Goal: Transaction & Acquisition: Purchase product/service

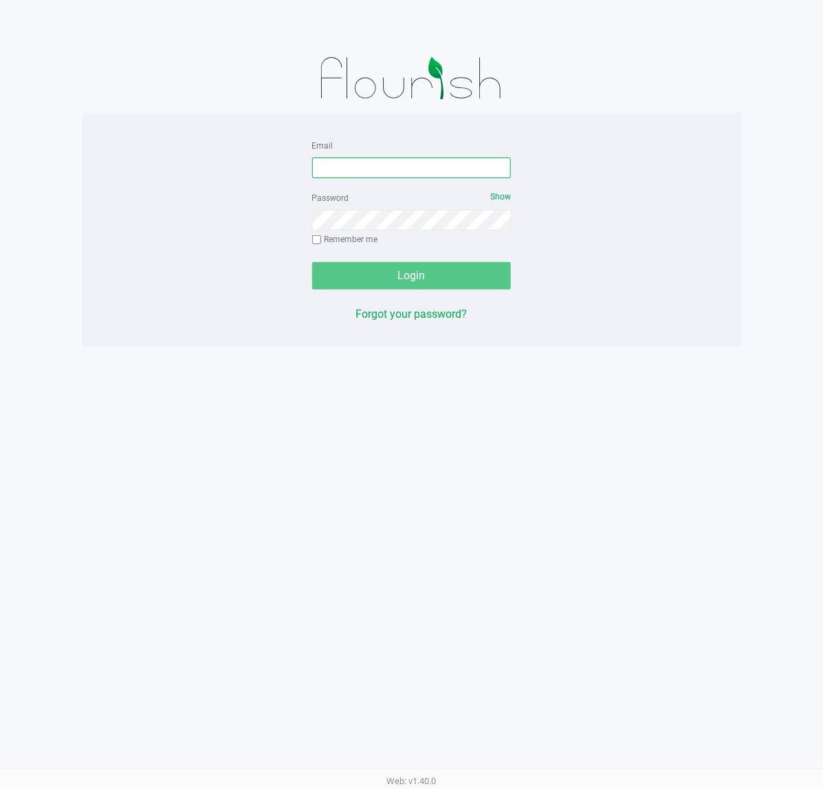
click at [397, 160] on input "Email" at bounding box center [411, 167] width 199 height 21
type input "[EMAIL_ADDRESS][DOMAIN_NAME]"
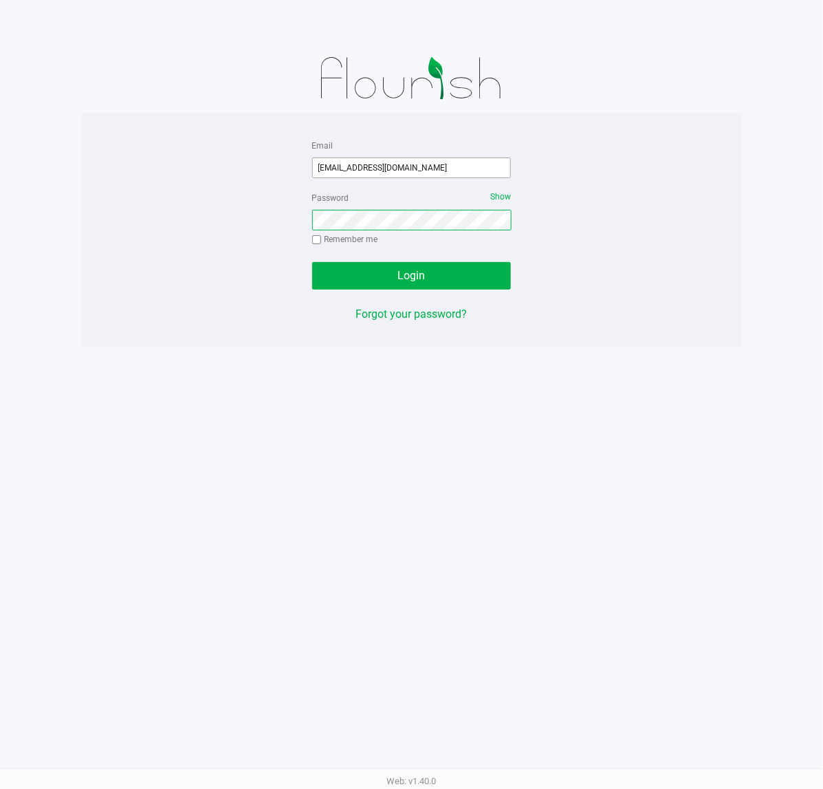
click at [312, 262] on button "Login" at bounding box center [411, 276] width 199 height 28
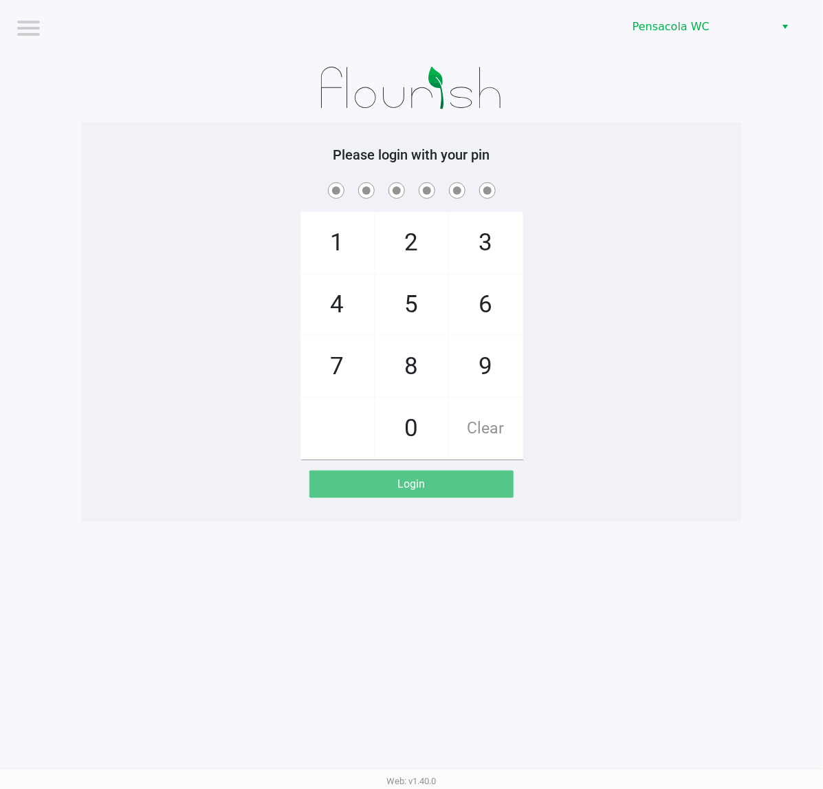
click at [219, 187] on span at bounding box center [411, 189] width 639 height 21
checkbox input "true"
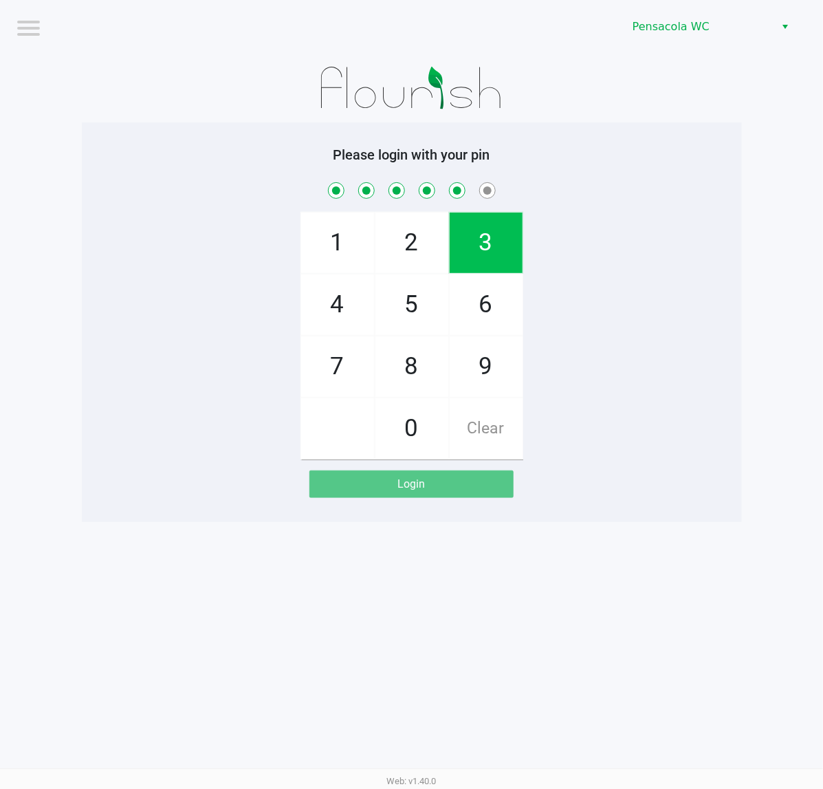
checkbox input "true"
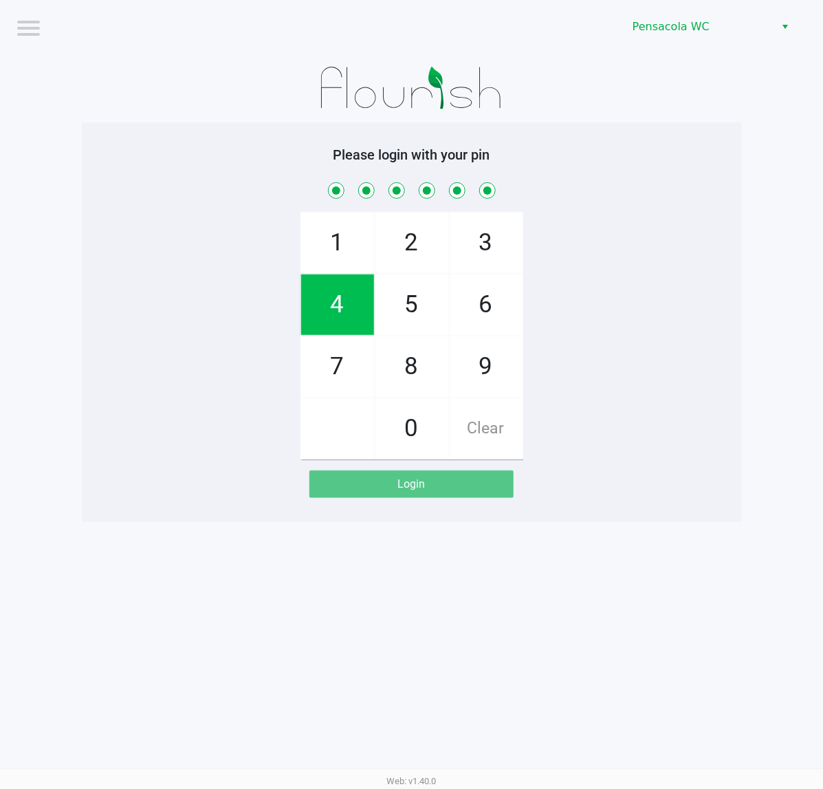
checkbox input "true"
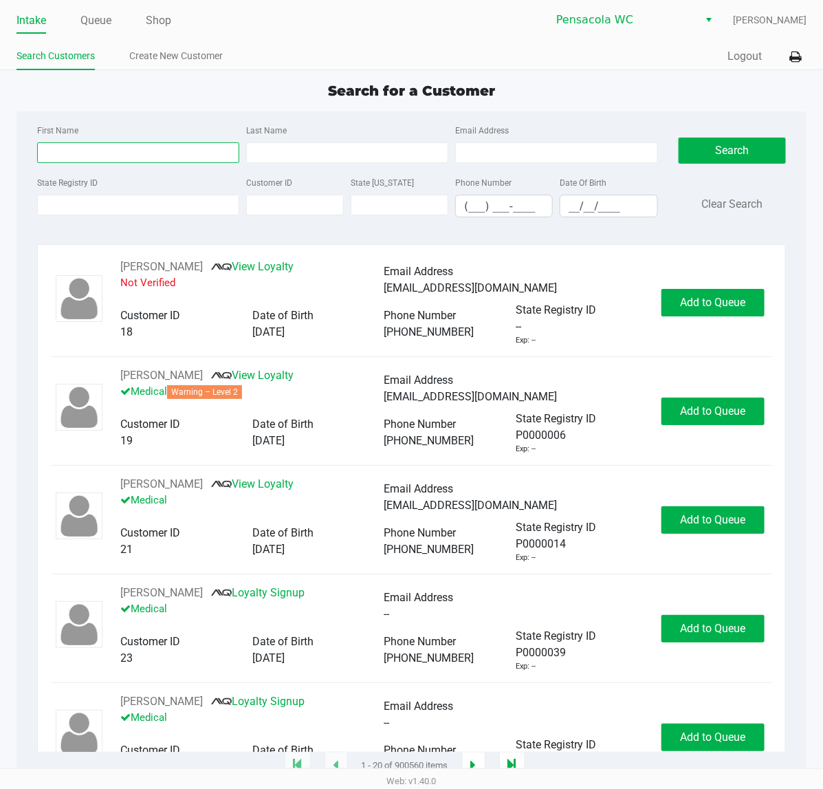
click at [96, 149] on input "First Name" at bounding box center [138, 152] width 202 height 21
type input "shan"
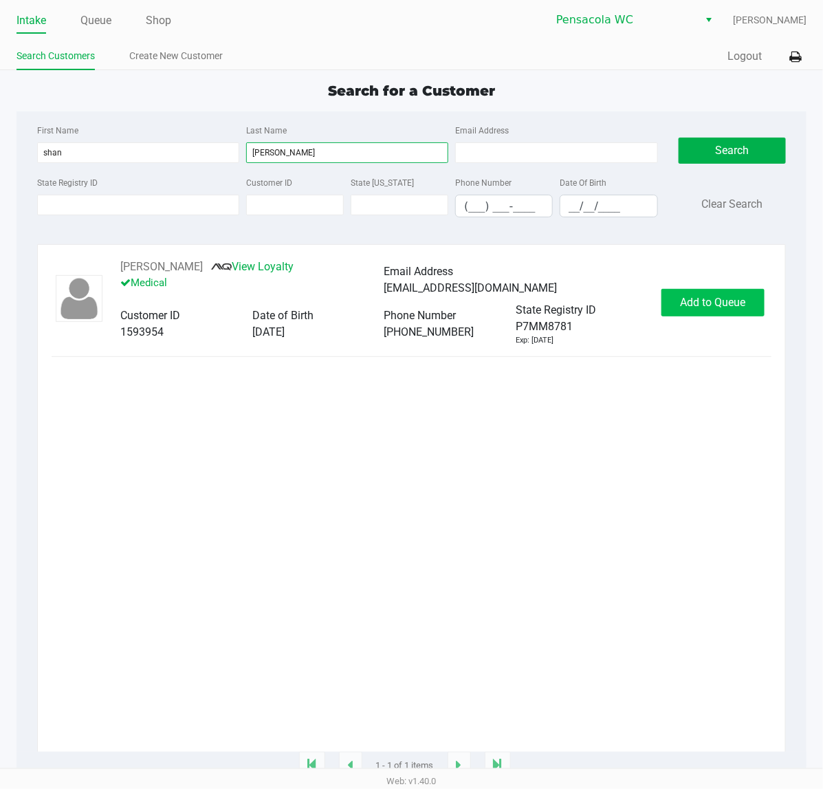
type input "[PERSON_NAME]"
click at [713, 299] on span "Add to Queue" at bounding box center [713, 302] width 65 height 13
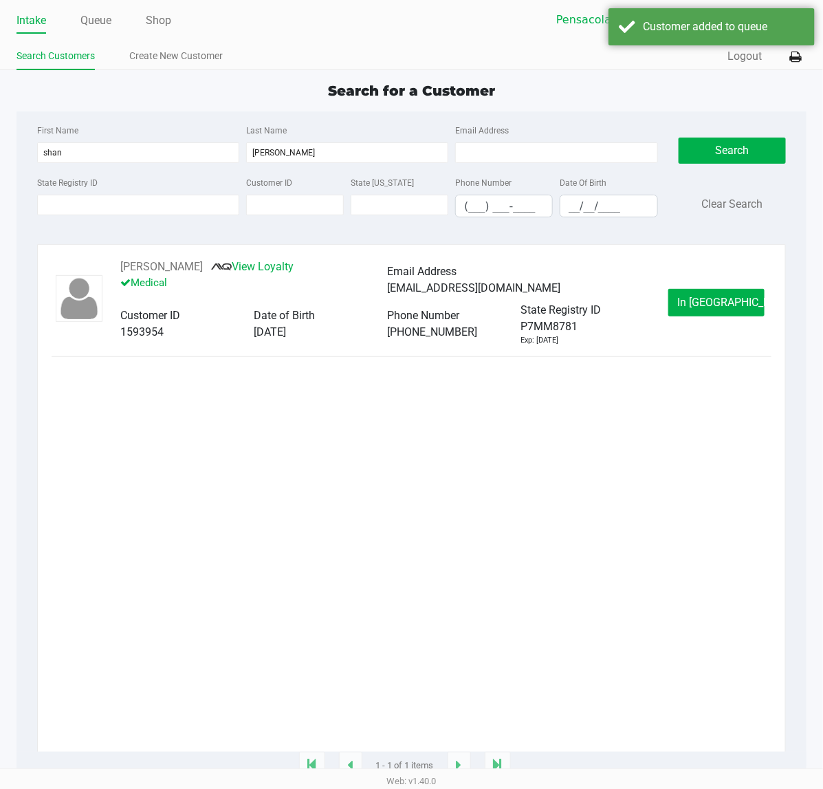
click at [716, 297] on button "In [GEOGRAPHIC_DATA]" at bounding box center [716, 303] width 96 height 28
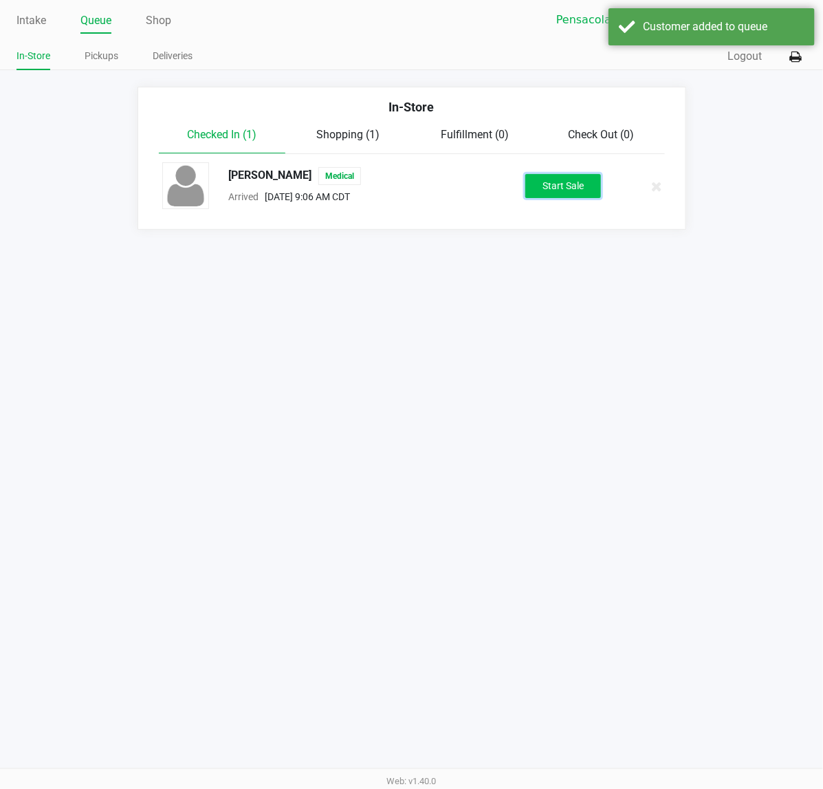
click at [578, 184] on button "Start Sale" at bounding box center [563, 186] width 76 height 24
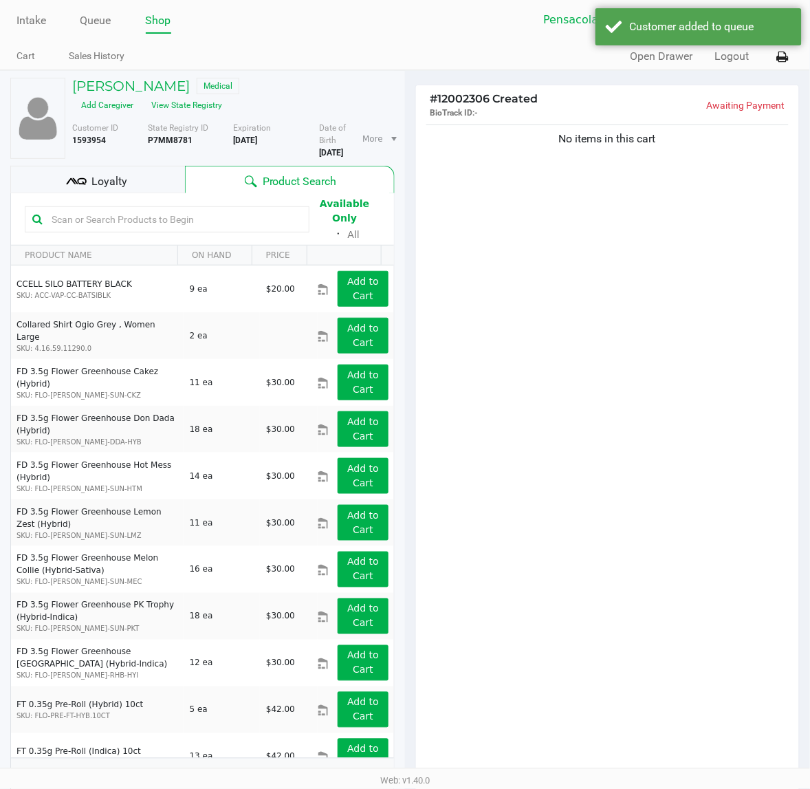
click at [135, 228] on input "text" at bounding box center [174, 219] width 256 height 21
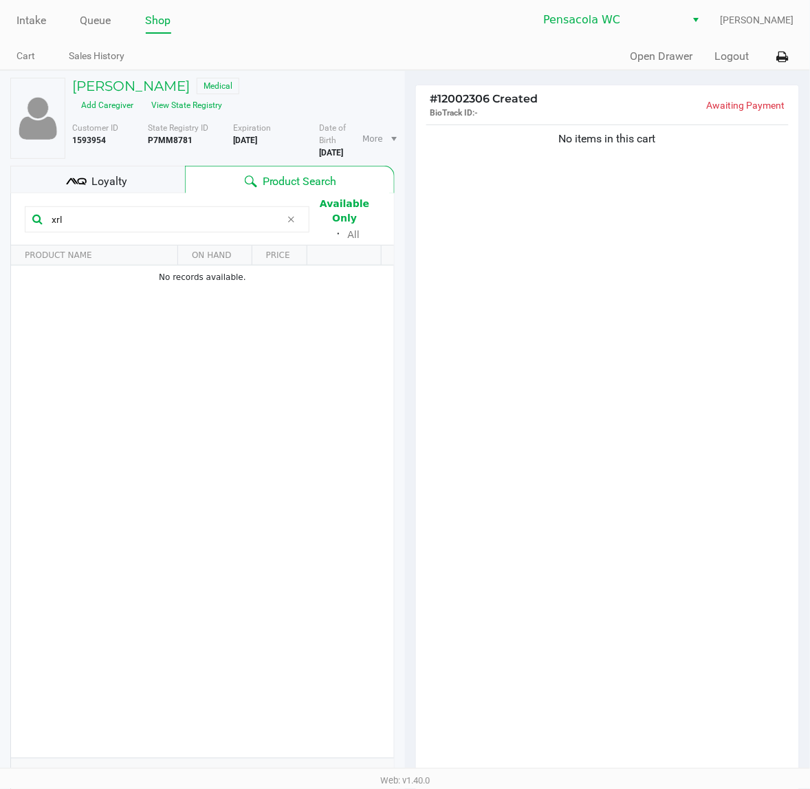
type input "xrl"
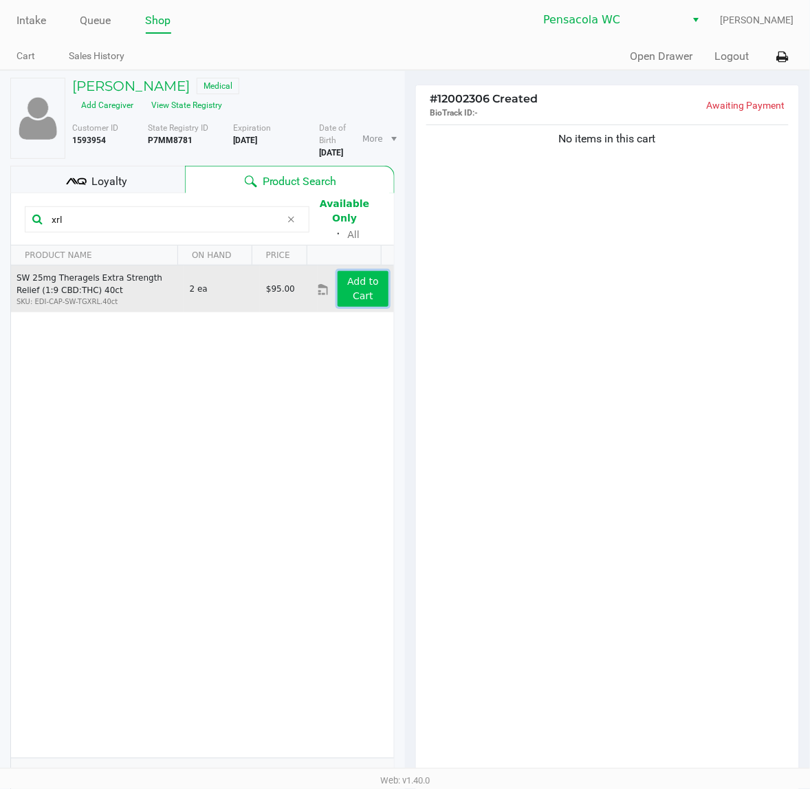
click at [347, 289] on app-button-loader "Add to Cart" at bounding box center [363, 288] width 32 height 25
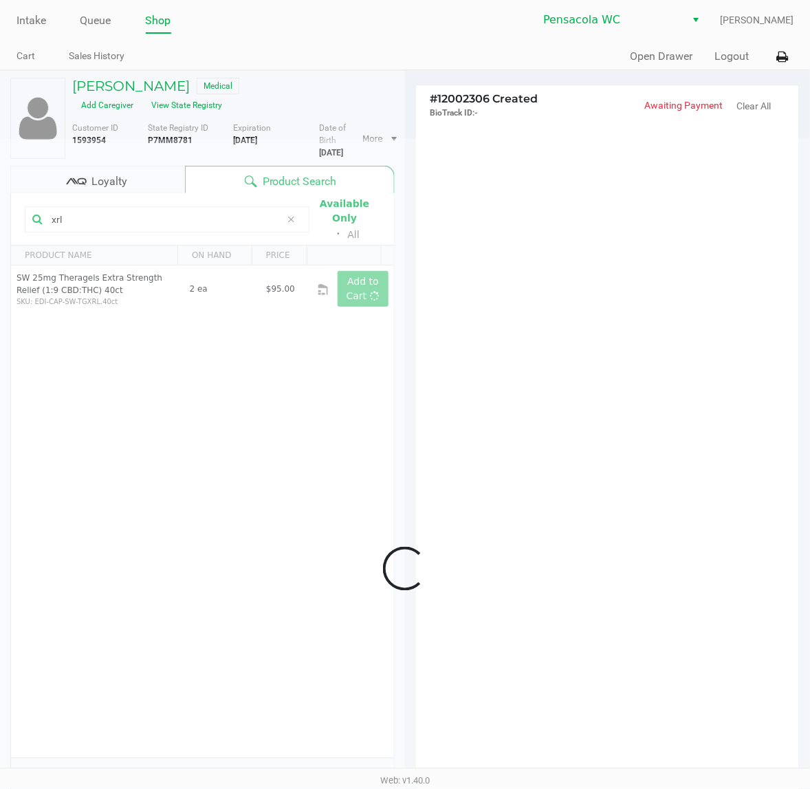
click at [294, 234] on div at bounding box center [405, 568] width 810 height 859
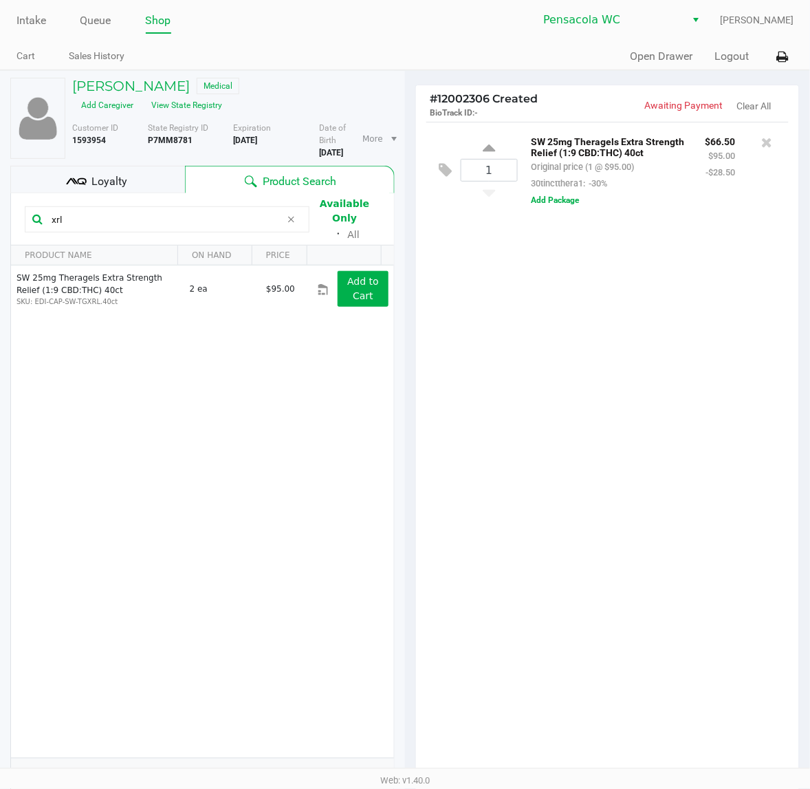
click at [294, 225] on icon at bounding box center [291, 219] width 8 height 11
click at [282, 230] on input "text" at bounding box center [174, 219] width 256 height 21
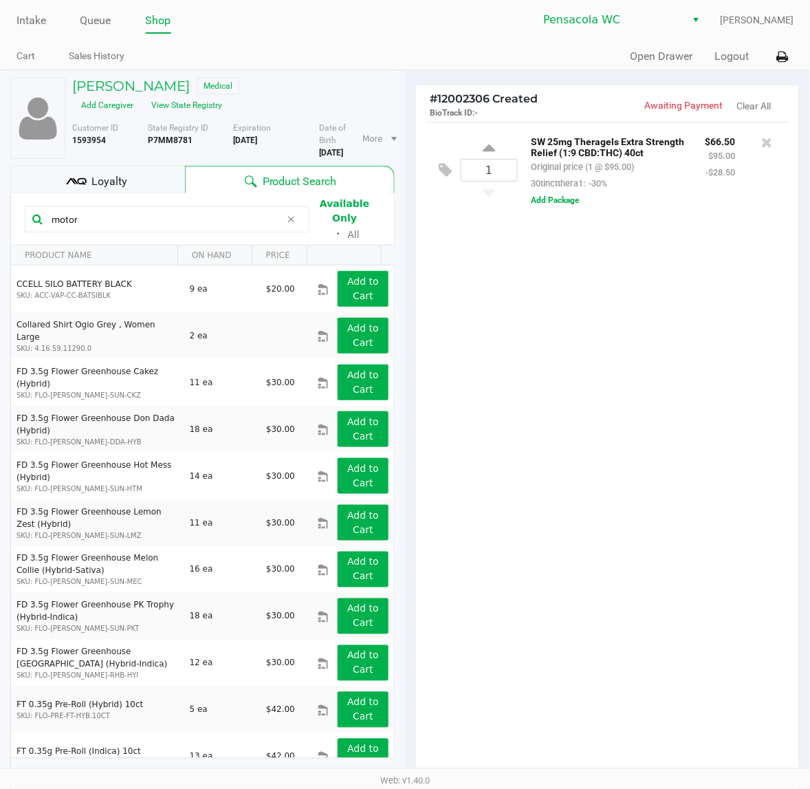
type input "motor"
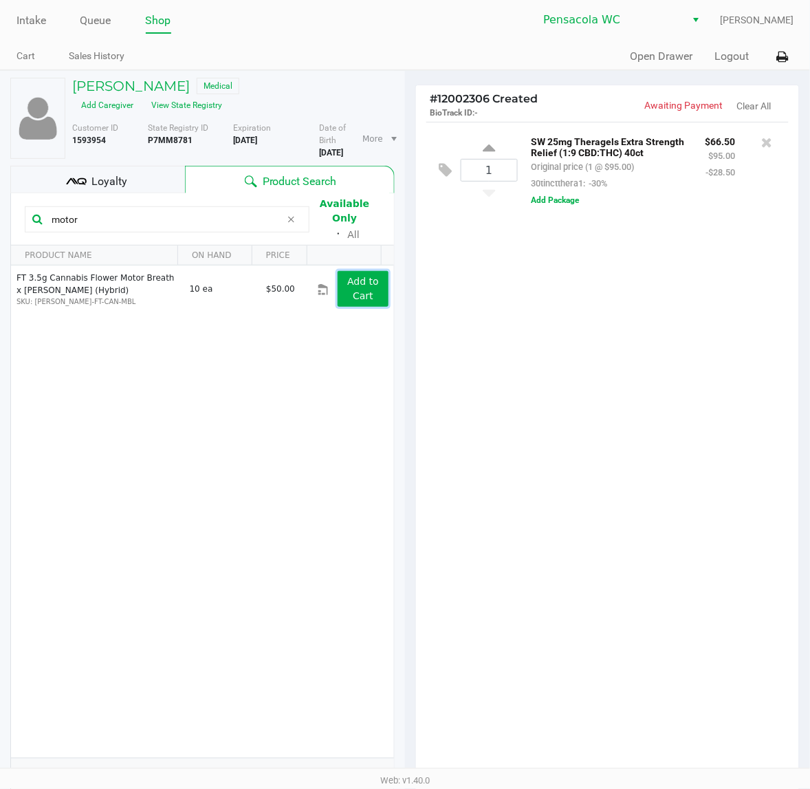
click at [347, 279] on app-button-loader "Add to Cart" at bounding box center [363, 288] width 32 height 25
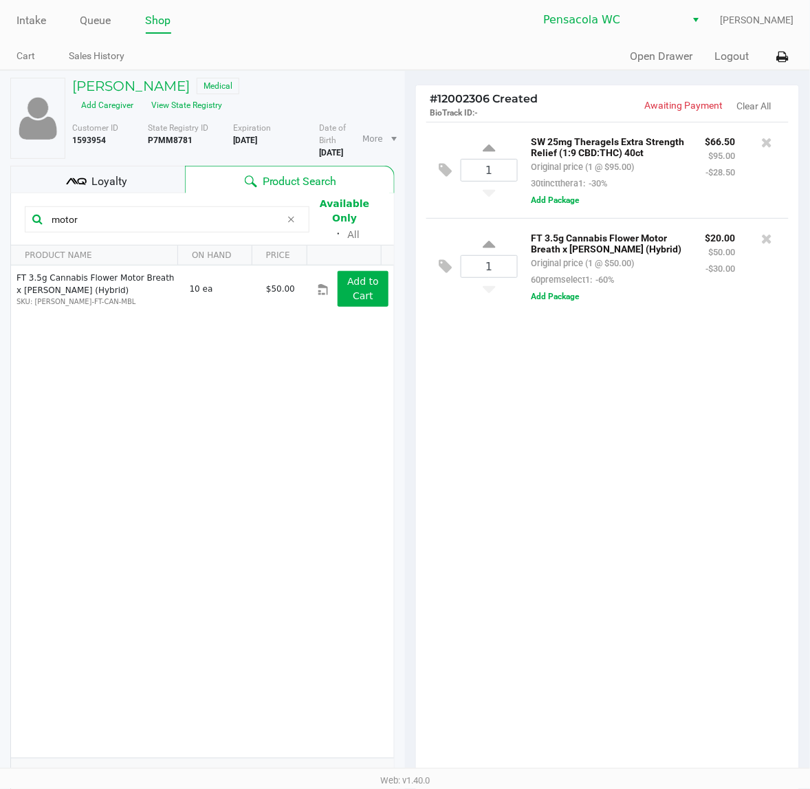
click at [292, 225] on icon at bounding box center [291, 219] width 8 height 11
click at [292, 227] on input "text" at bounding box center [174, 219] width 256 height 21
type input "srz"
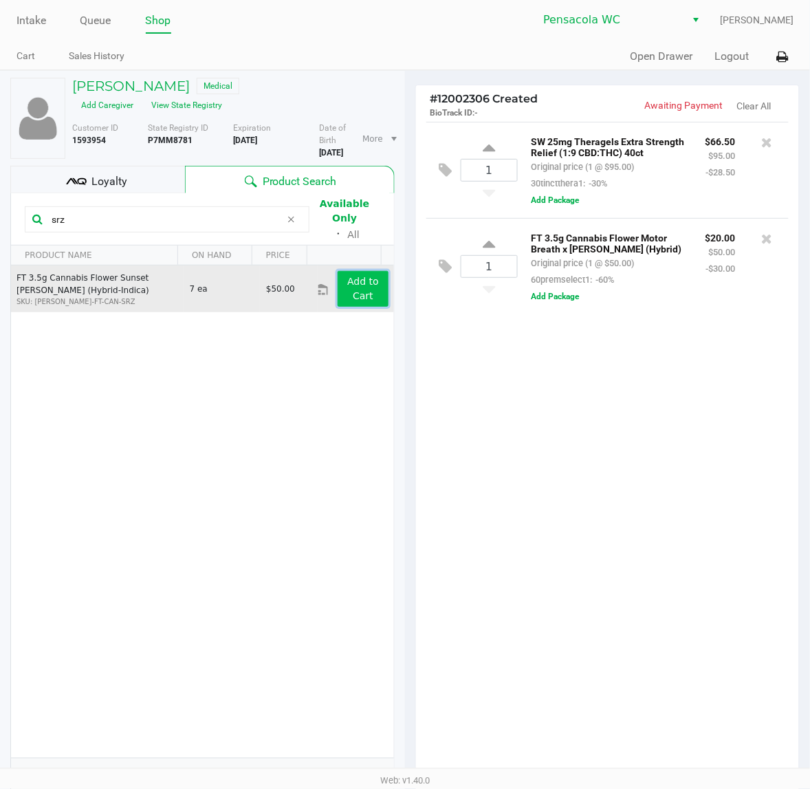
click at [352, 287] on app-button-loader "Add to Cart" at bounding box center [363, 288] width 32 height 25
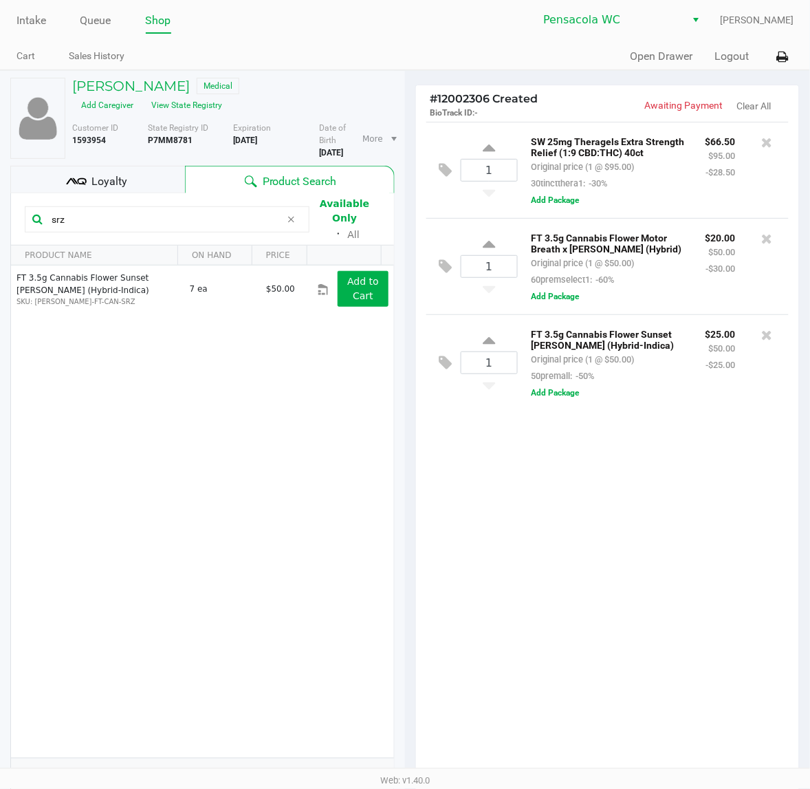
click at [290, 225] on icon at bounding box center [291, 219] width 8 height 11
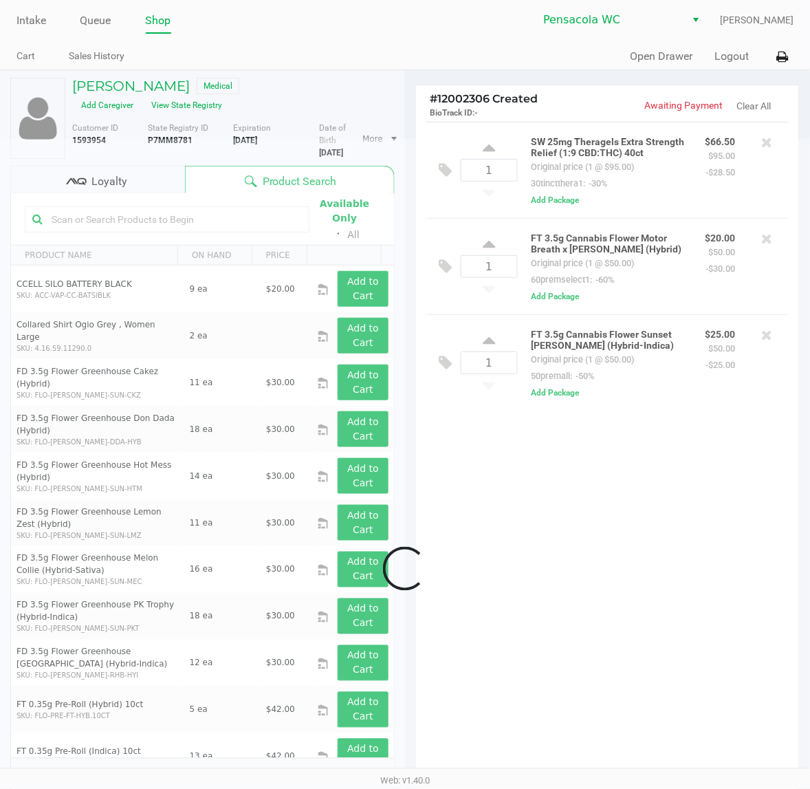
click at [235, 221] on input "text" at bounding box center [174, 219] width 256 height 21
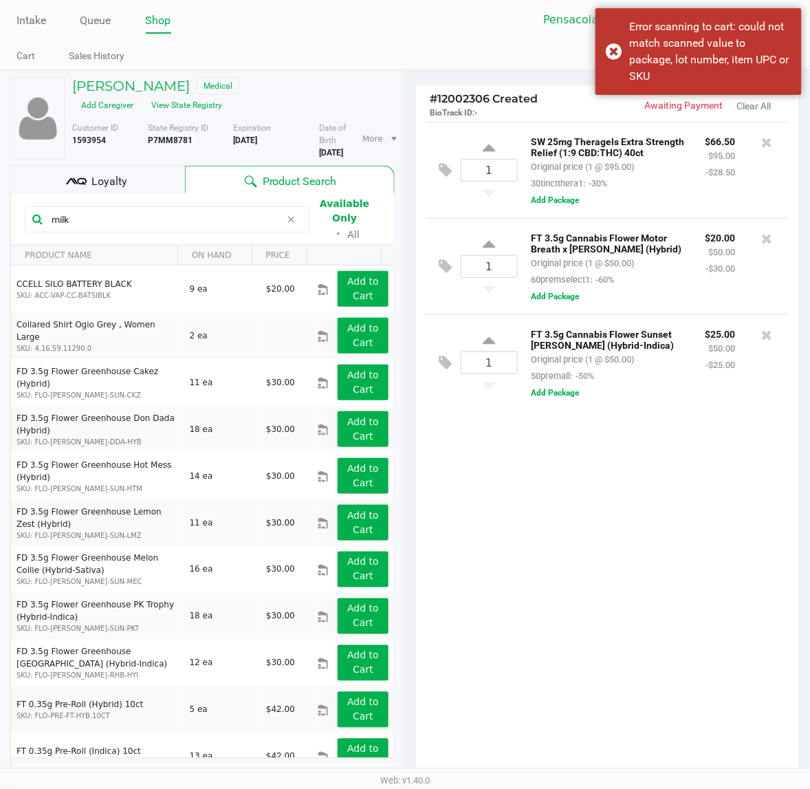
type input "milk"
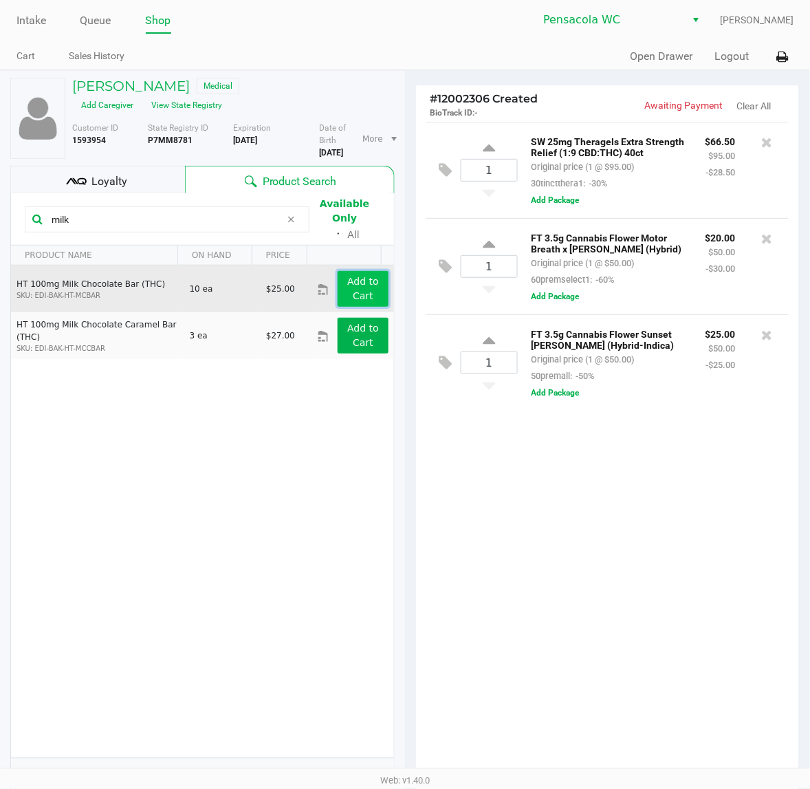
click at [351, 284] on app-button-loader "Add to Cart" at bounding box center [363, 288] width 32 height 25
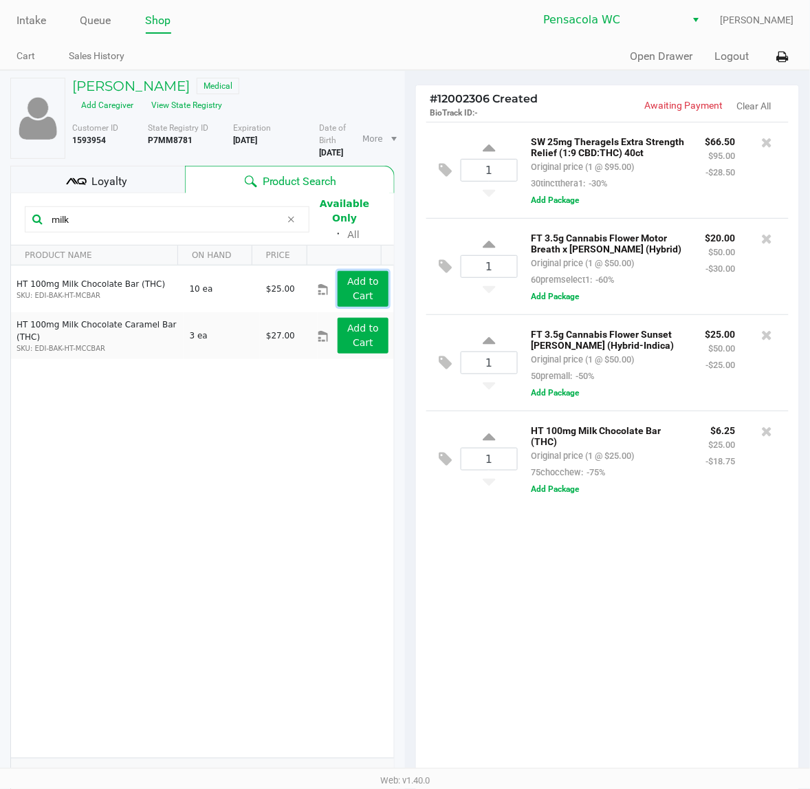
click at [344, 289] on button "Add to Cart" at bounding box center [363, 289] width 51 height 36
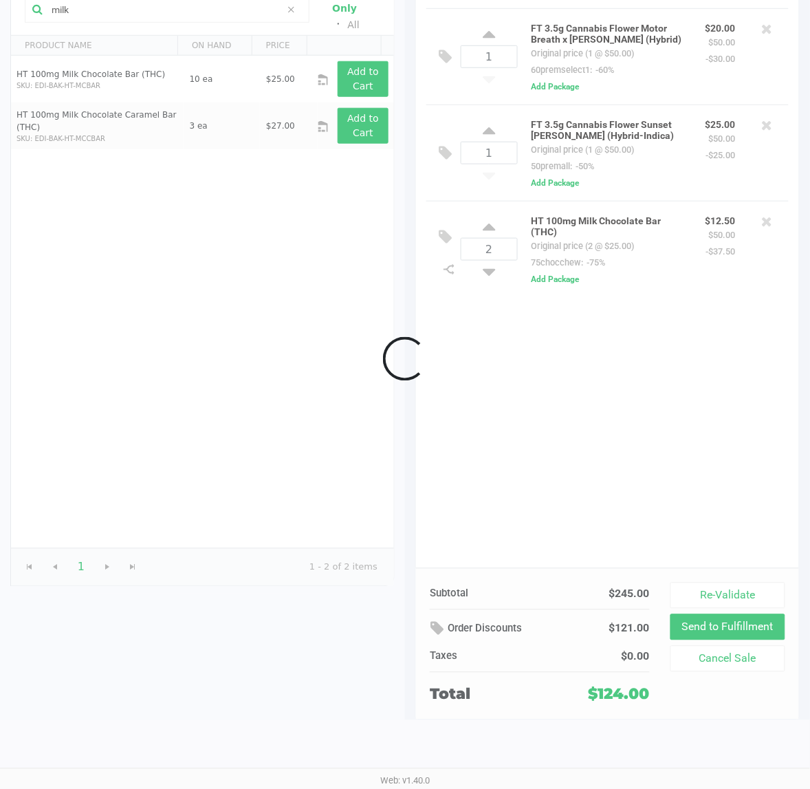
scroll to position [142, 0]
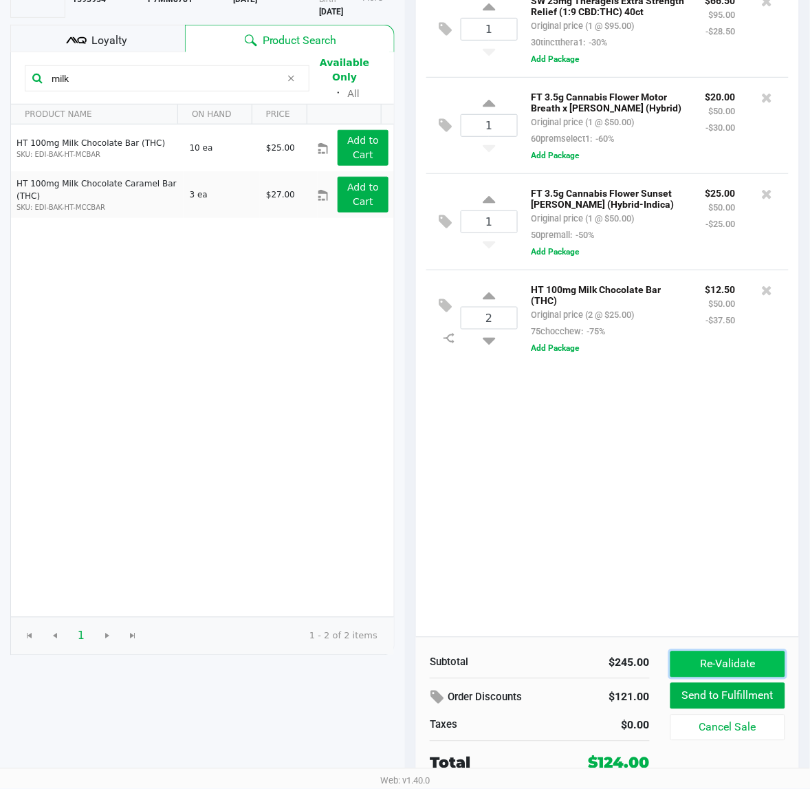
click at [692, 655] on button "Re-Validate" at bounding box center [727, 664] width 115 height 26
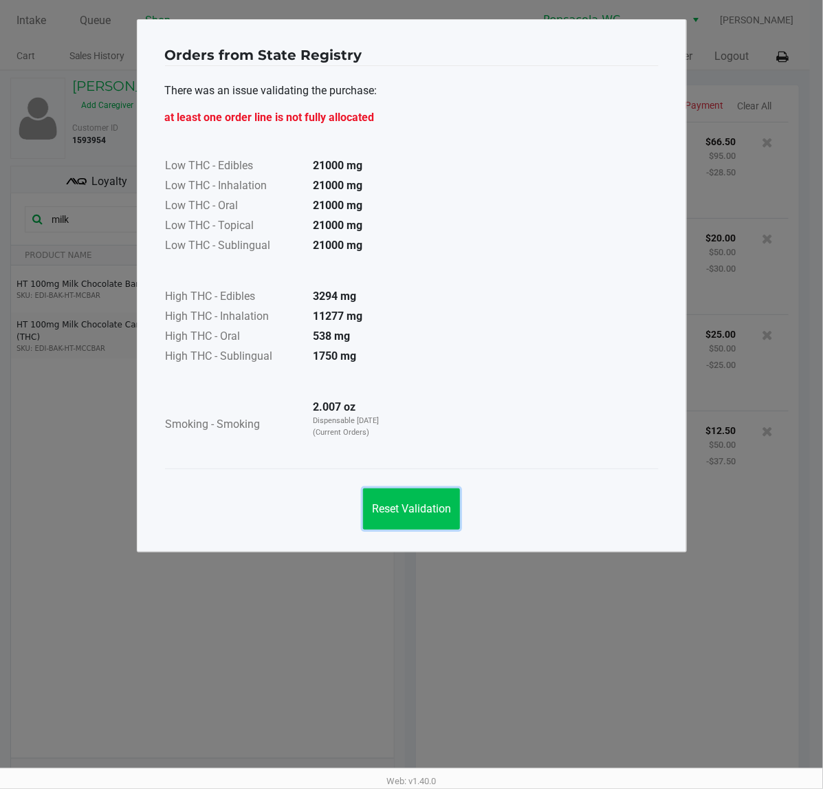
click at [410, 500] on button "Reset Validation" at bounding box center [411, 508] width 97 height 41
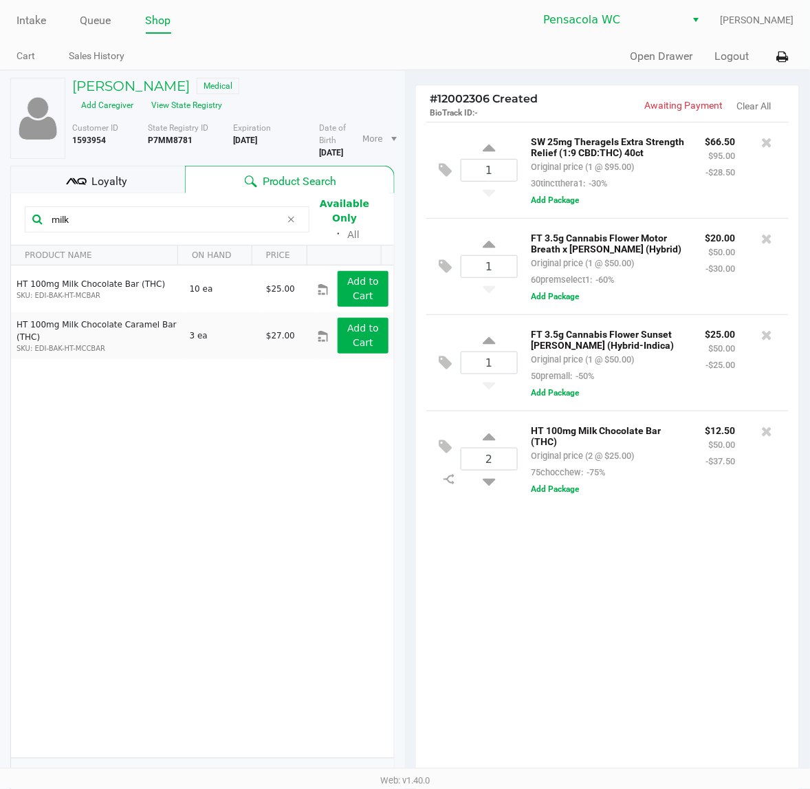
click at [520, 578] on div "1 SW 25mg Theragels Extra Strength Relief (1:9 CBD:THC) 40ct Original price (1 …" at bounding box center [607, 450] width 383 height 656
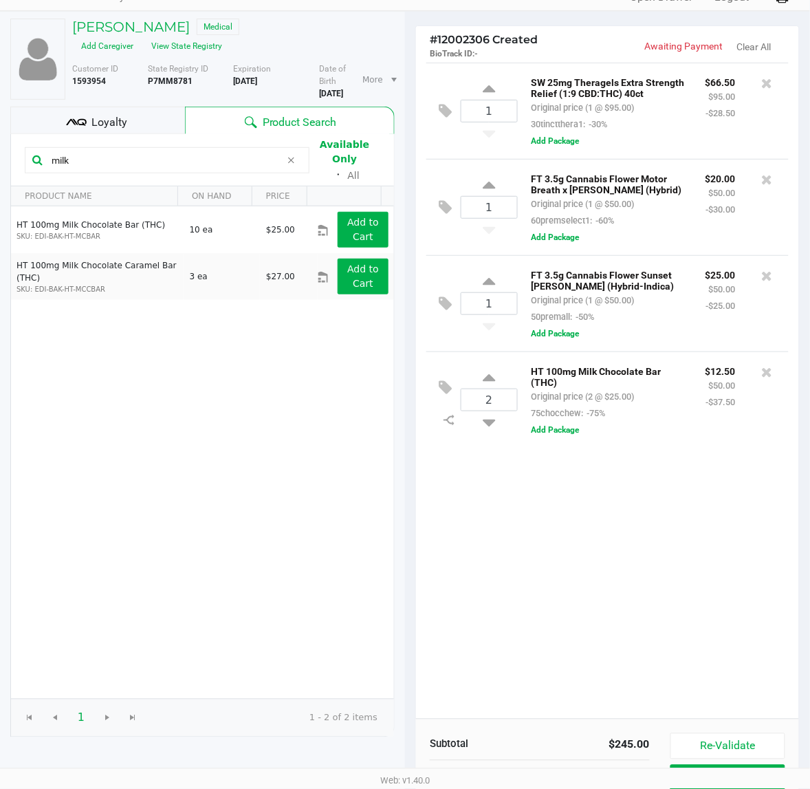
scroll to position [86, 0]
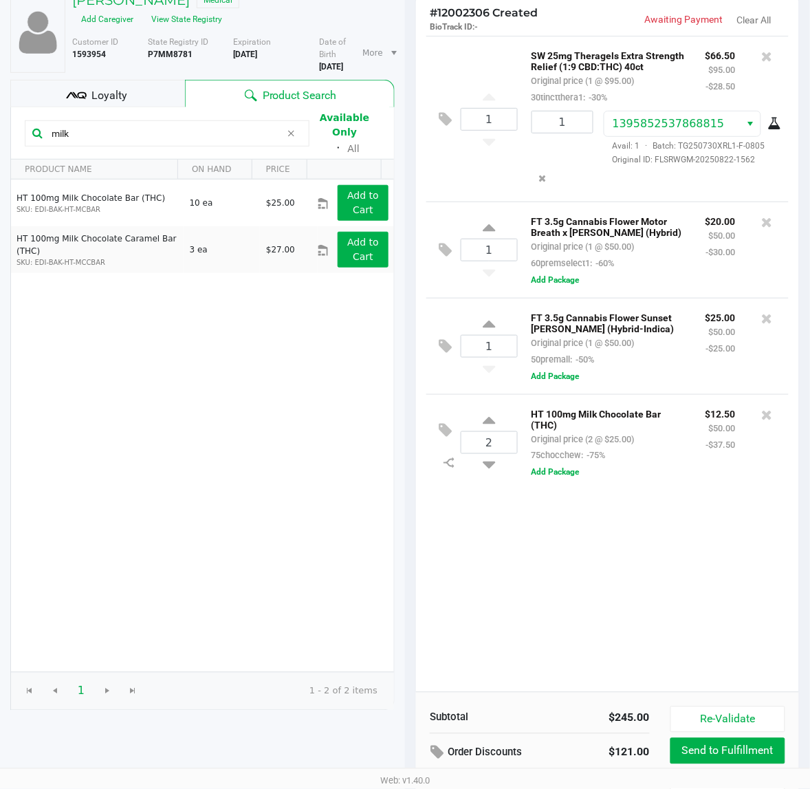
click at [139, 96] on div "Loyalty" at bounding box center [97, 94] width 175 height 28
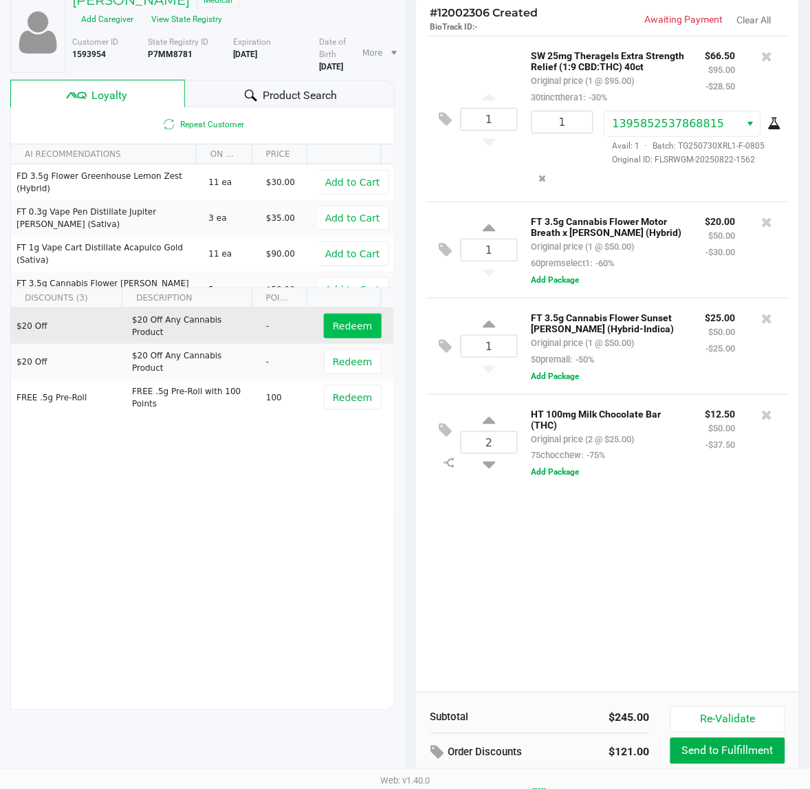
click at [354, 330] on button "Redeem" at bounding box center [352, 326] width 57 height 25
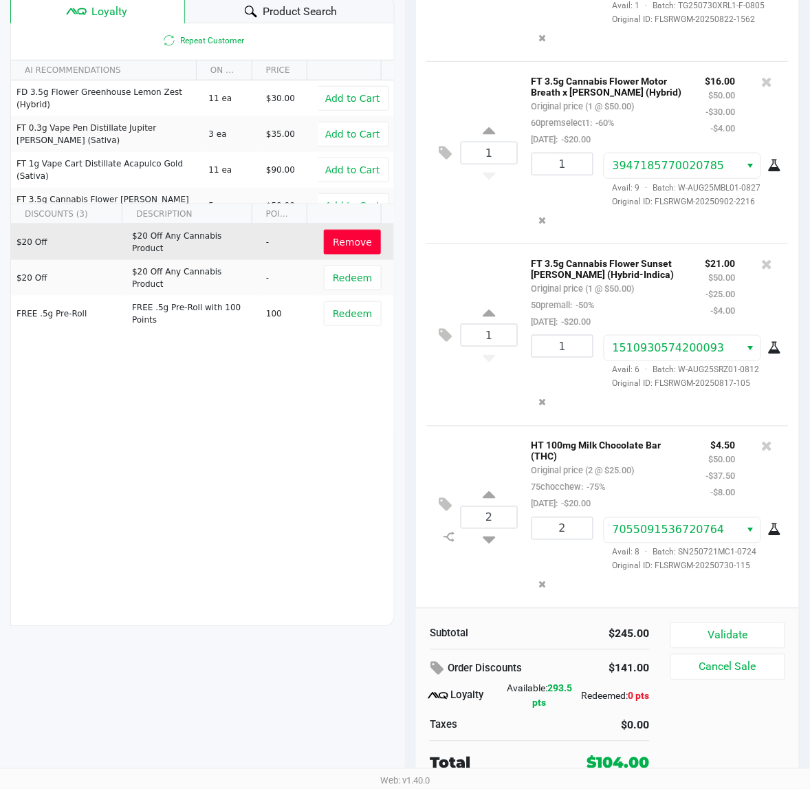
scroll to position [170, 0]
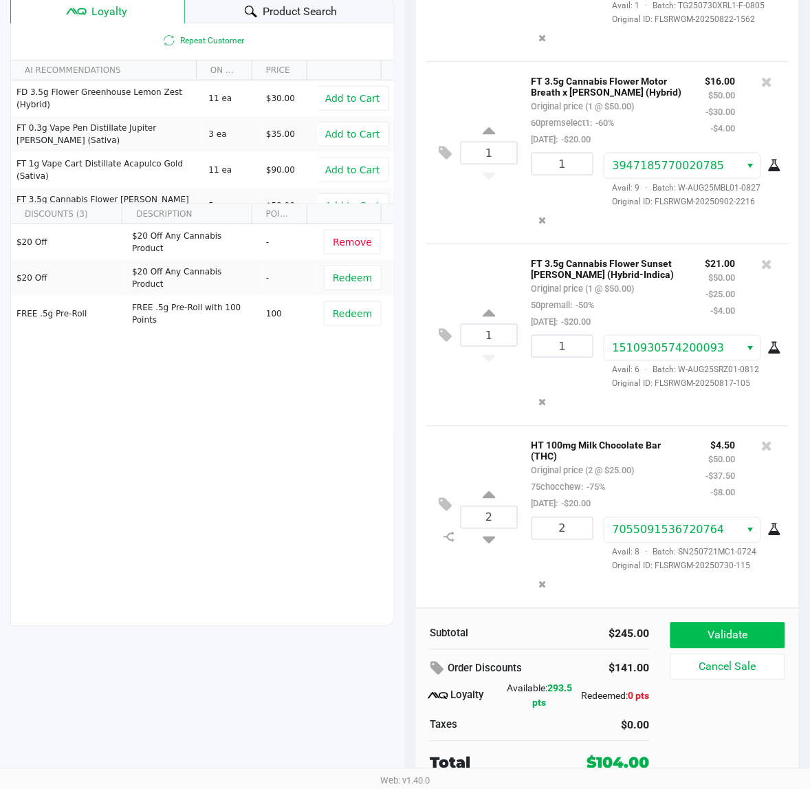
click at [753, 623] on button "Validate" at bounding box center [727, 635] width 115 height 26
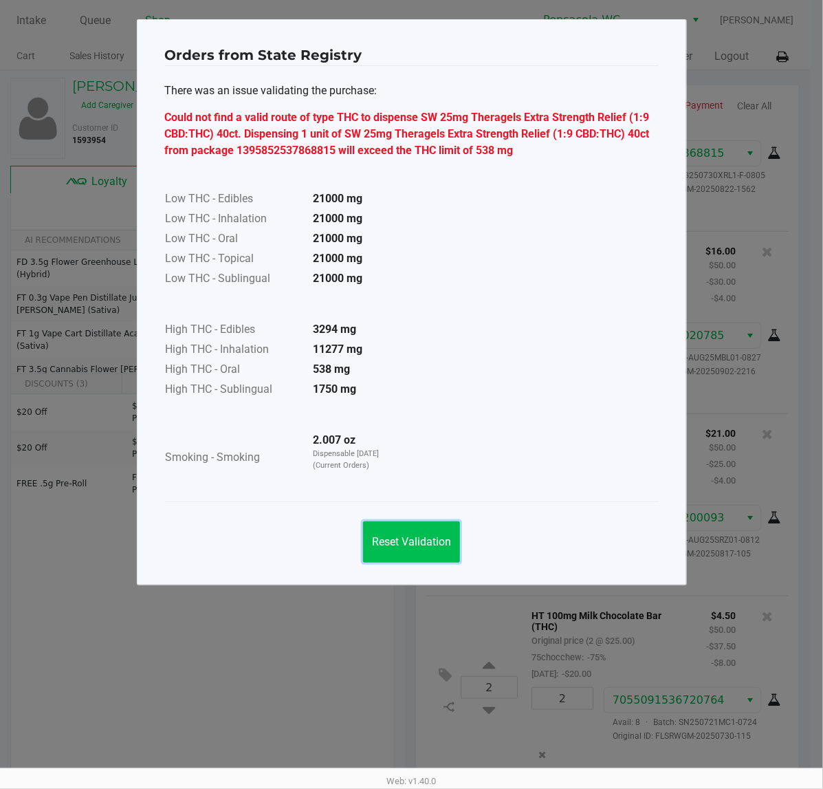
click at [403, 554] on button "Reset Validation" at bounding box center [411, 541] width 97 height 41
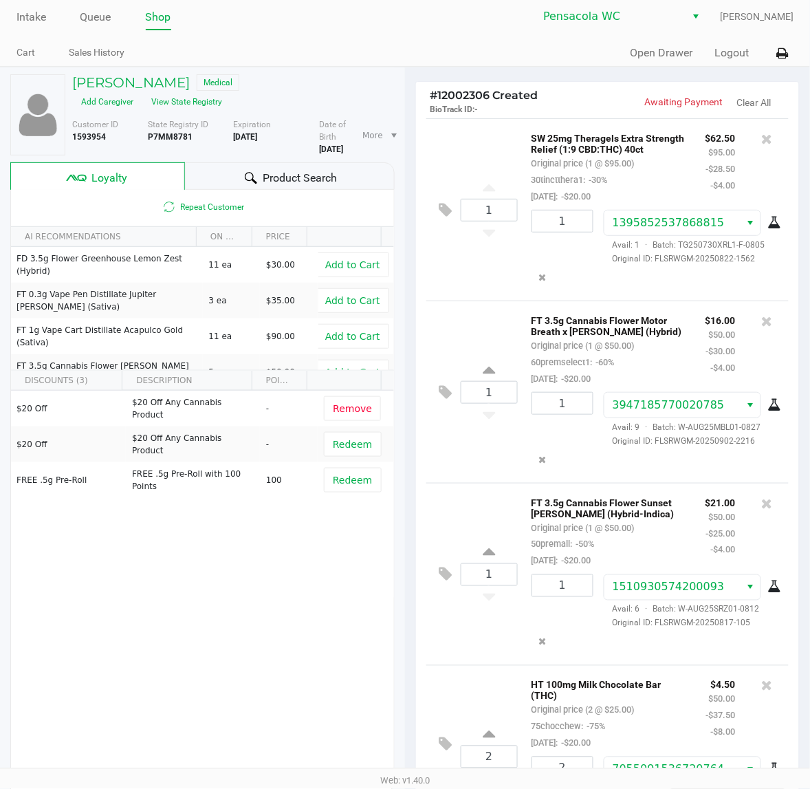
scroll to position [5, 0]
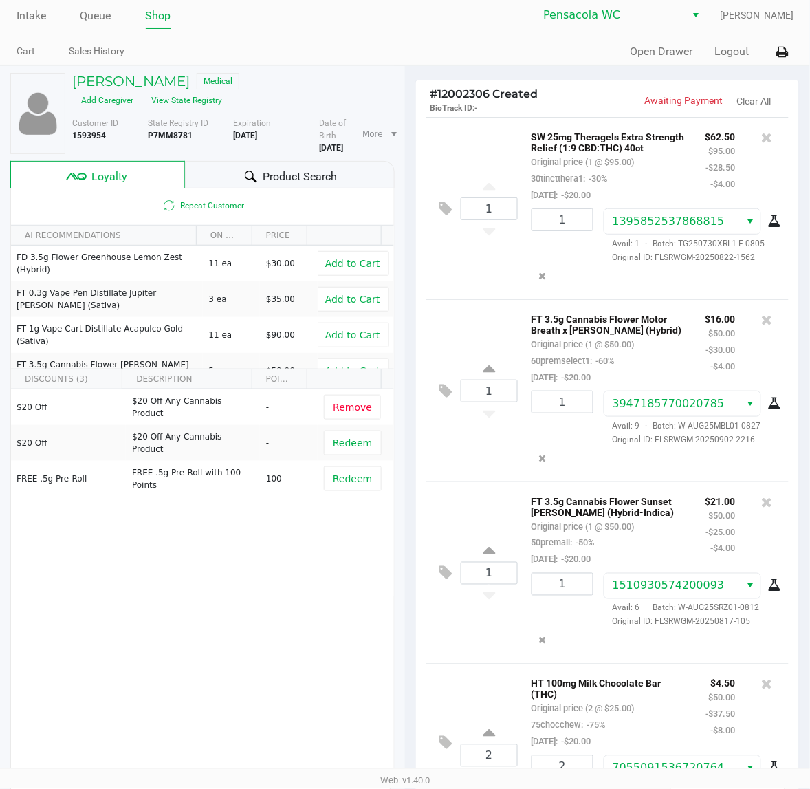
click at [762, 142] on icon at bounding box center [767, 138] width 11 height 14
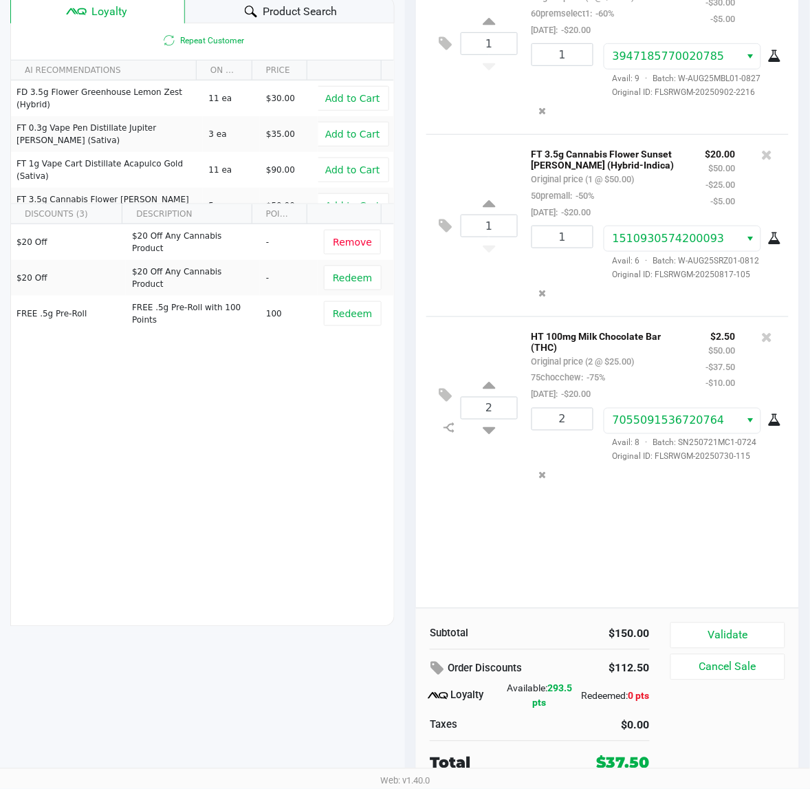
scroll to position [169, 0]
click at [720, 636] on button "Validate" at bounding box center [727, 636] width 115 height 26
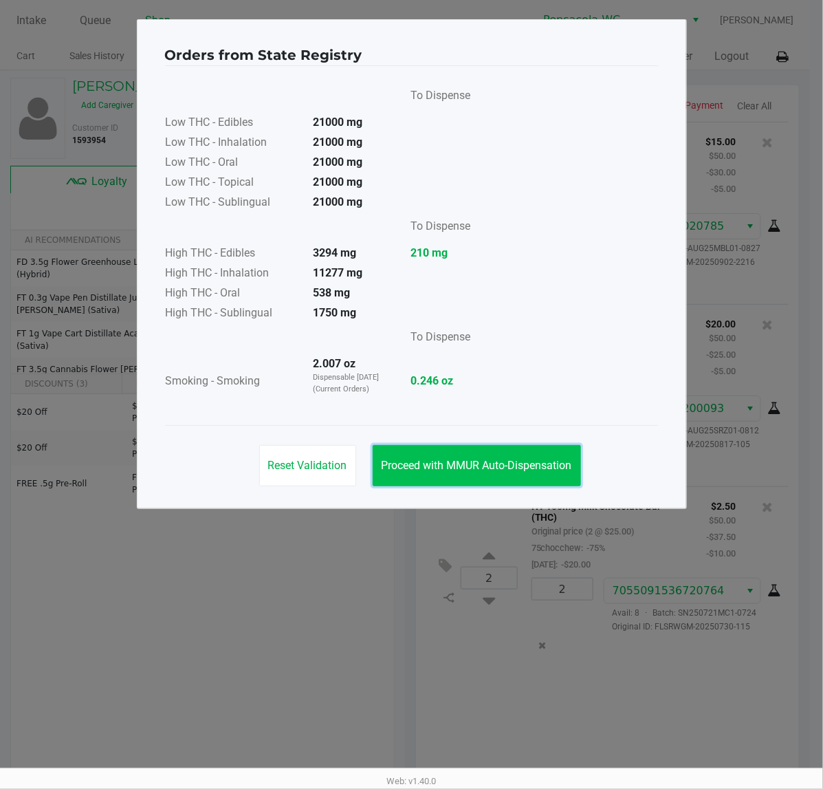
click at [514, 466] on span "Proceed with MMUR Auto-Dispensation" at bounding box center [477, 465] width 190 height 13
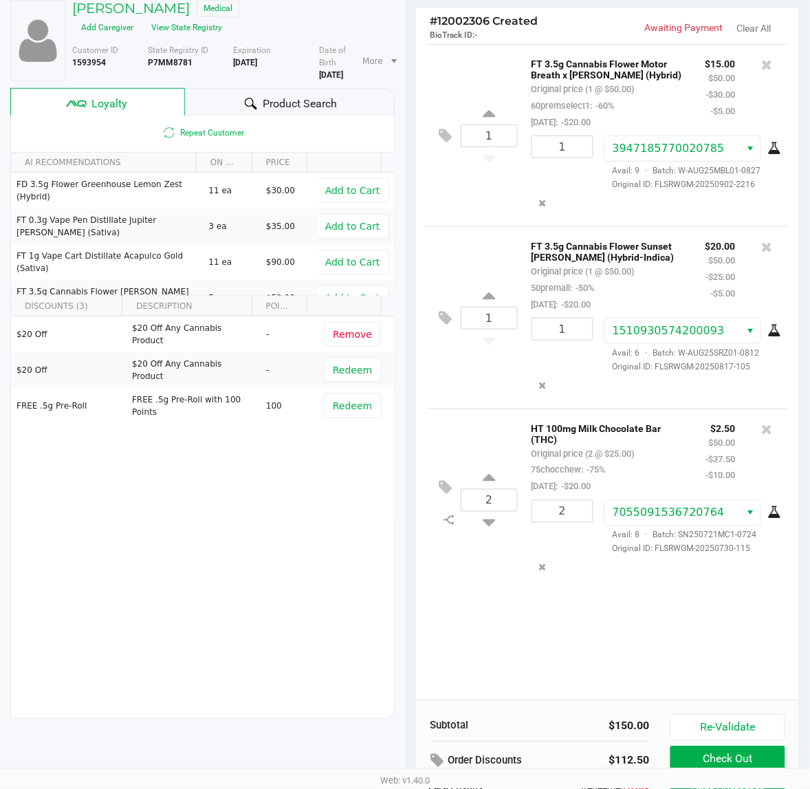
scroll to position [171, 0]
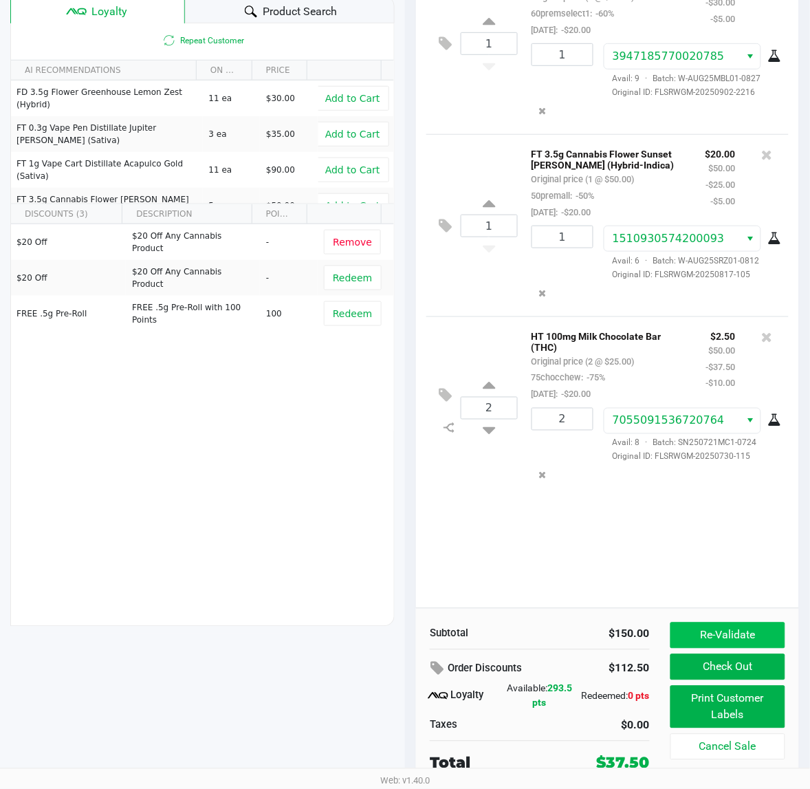
click at [727, 630] on button "Re-Validate" at bounding box center [727, 635] width 115 height 26
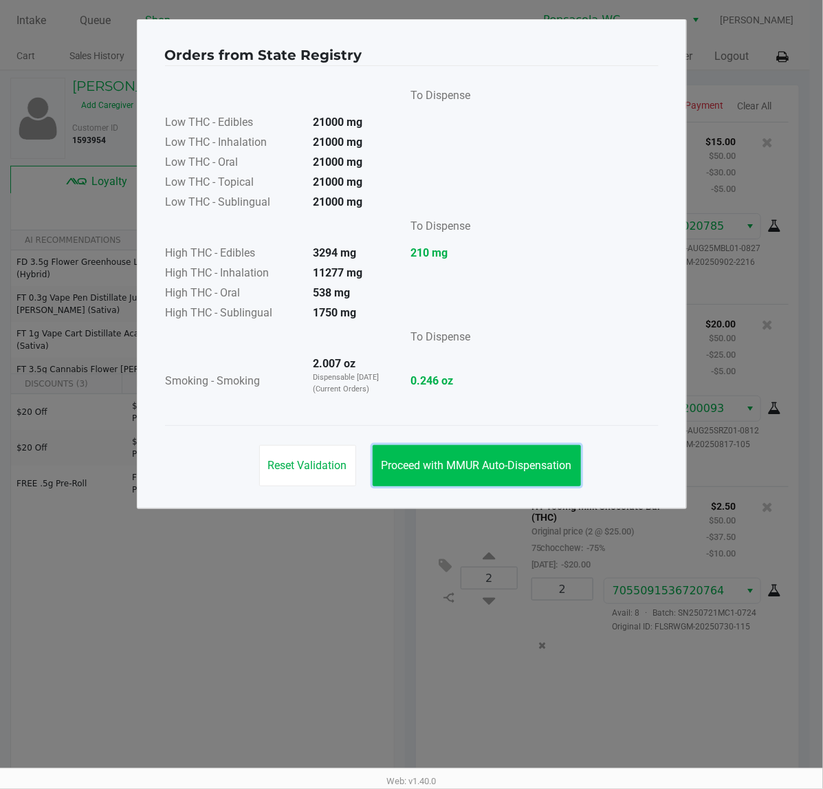
click at [456, 466] on span "Proceed with MMUR Auto-Dispensation" at bounding box center [477, 465] width 190 height 13
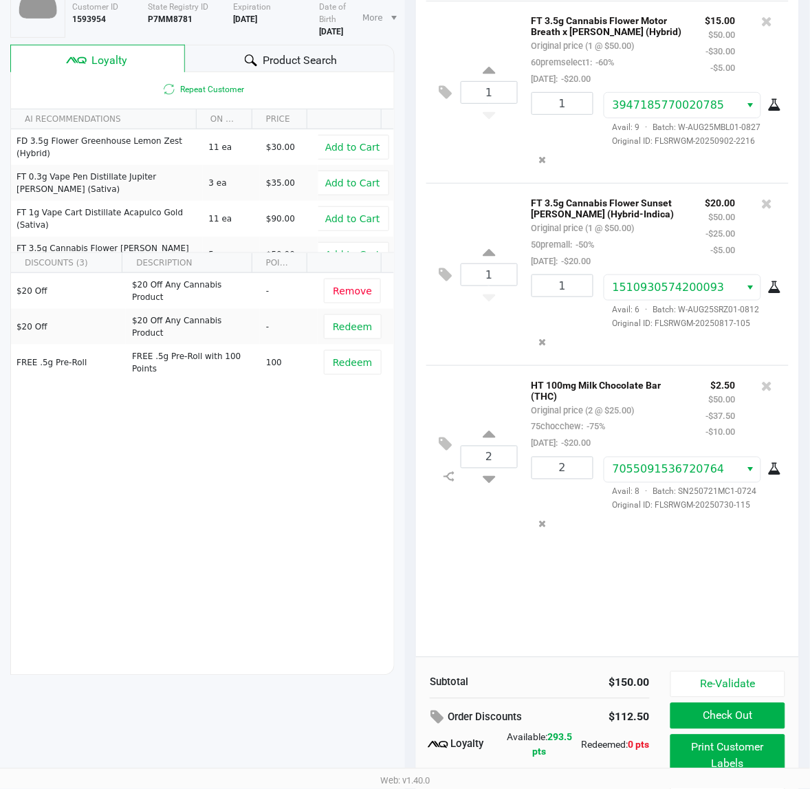
scroll to position [171, 0]
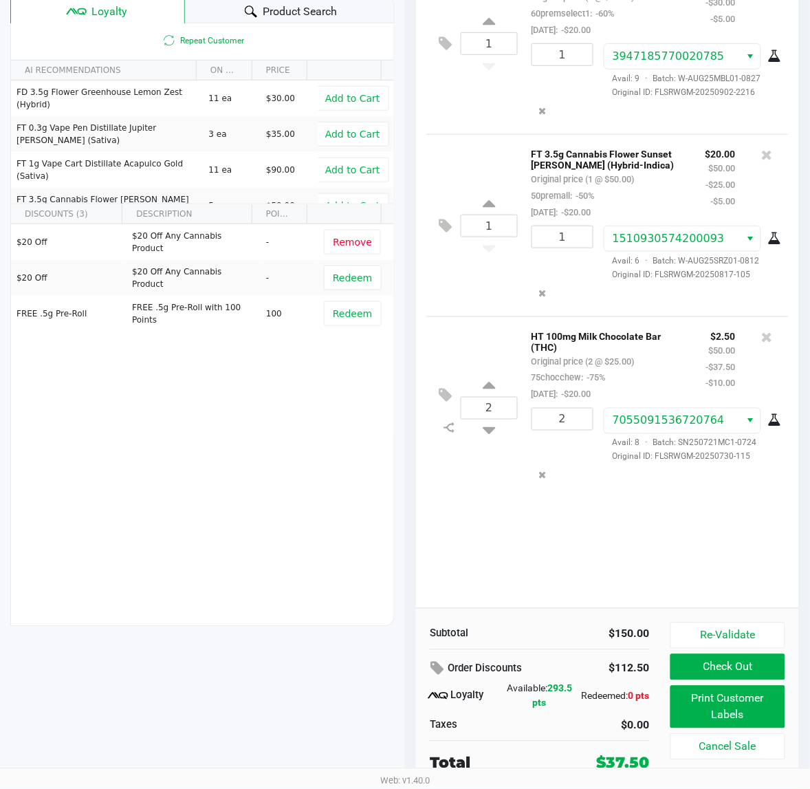
click at [719, 716] on button "Print Customer Labels" at bounding box center [727, 706] width 115 height 43
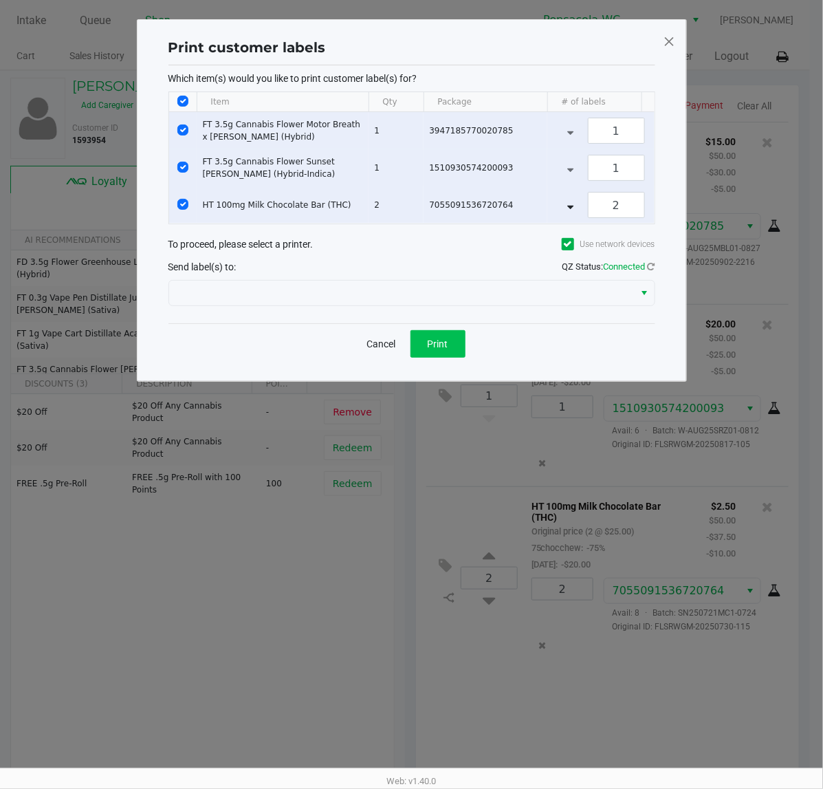
click at [435, 349] on span "Print" at bounding box center [438, 343] width 21 height 11
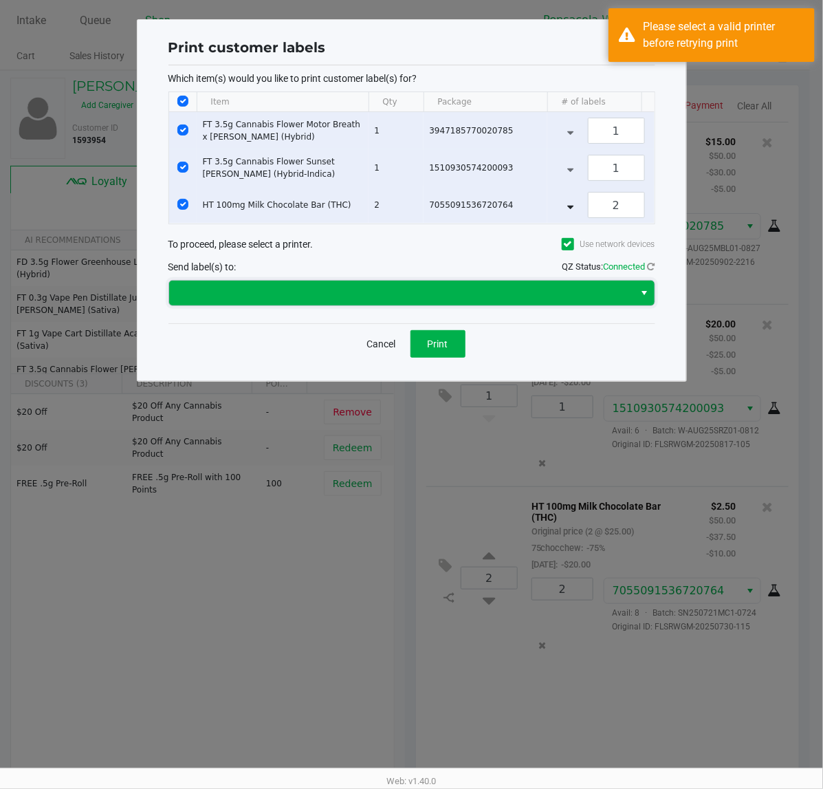
click at [596, 301] on span at bounding box center [401, 293] width 449 height 17
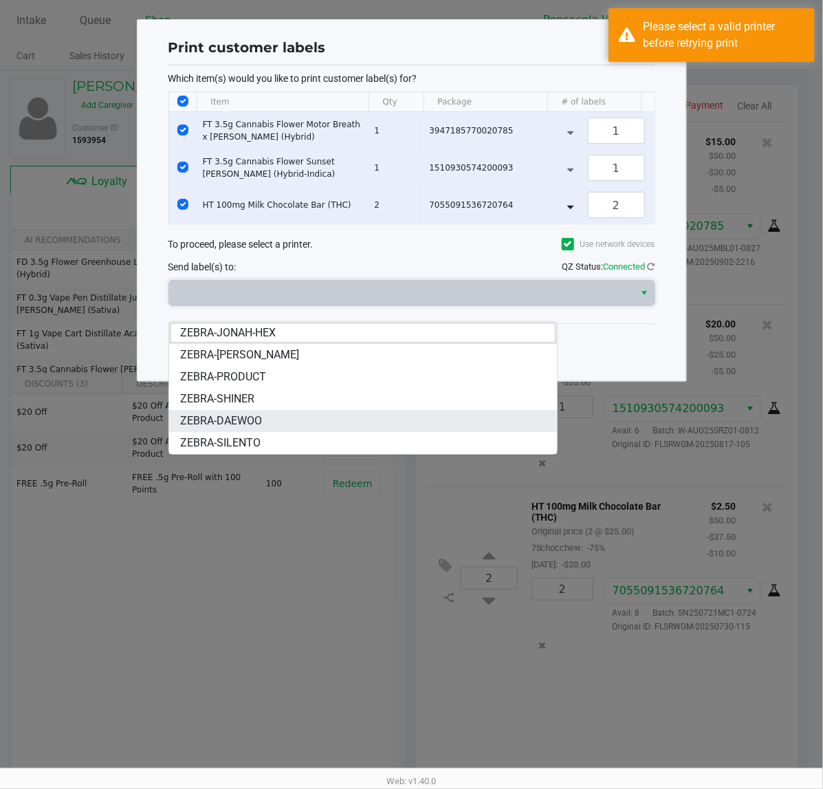
click at [265, 427] on li "ZEBRA-DAEWOO" at bounding box center [363, 421] width 388 height 22
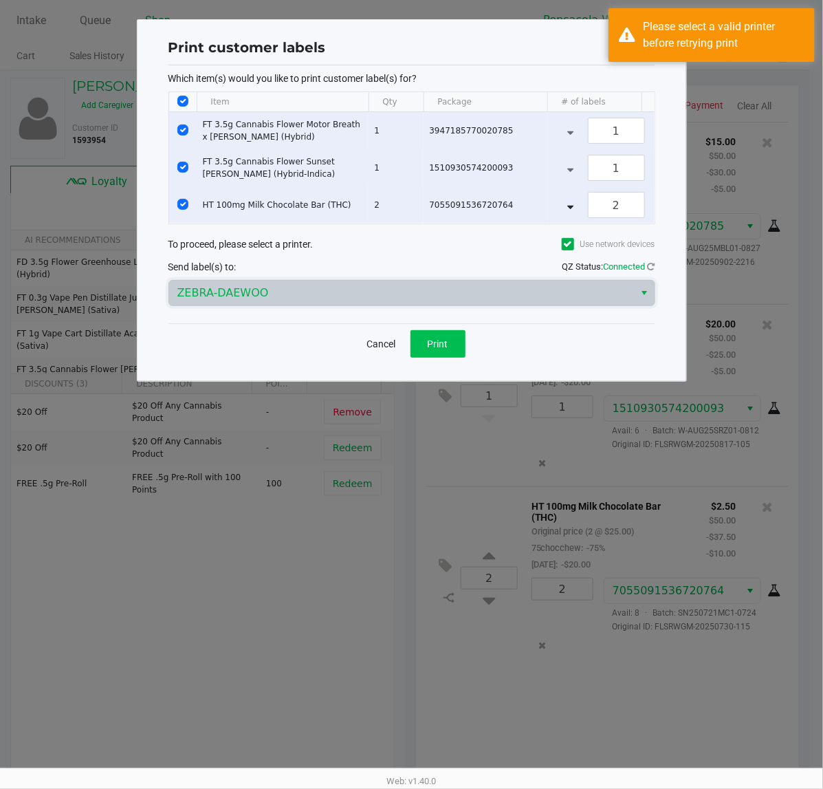
click at [446, 346] on button "Print" at bounding box center [437, 344] width 55 height 28
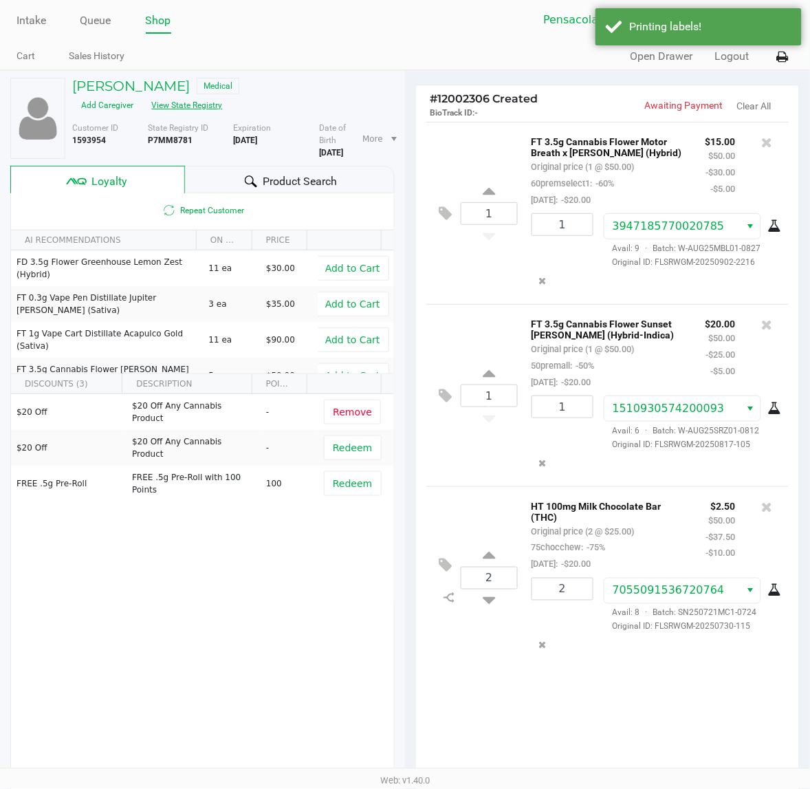
click at [193, 109] on button "View State Registry" at bounding box center [183, 105] width 80 height 22
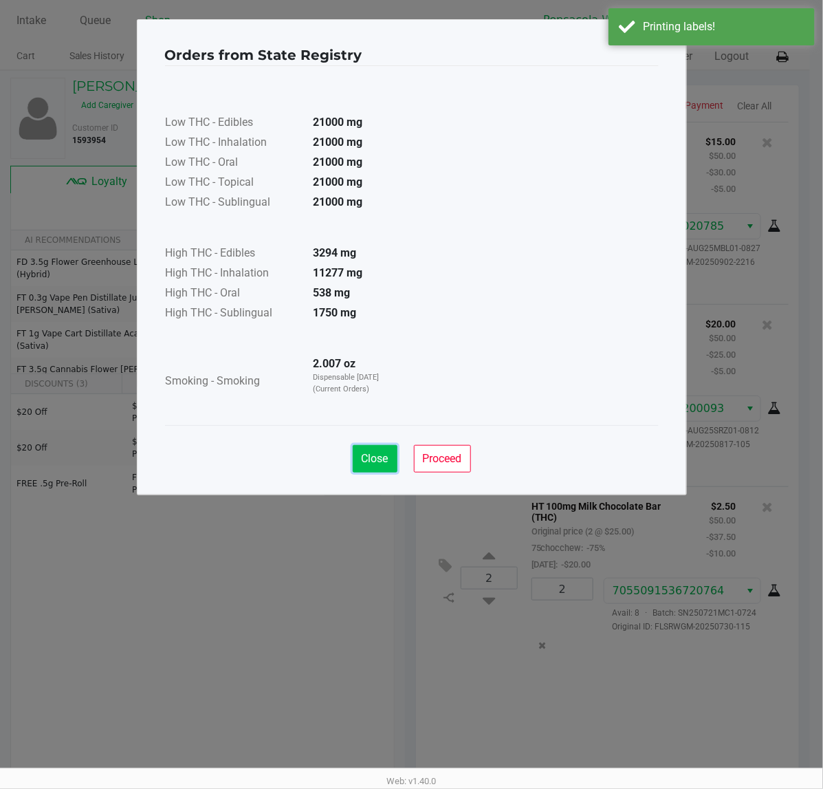
click at [362, 454] on span "Close" at bounding box center [375, 458] width 27 height 13
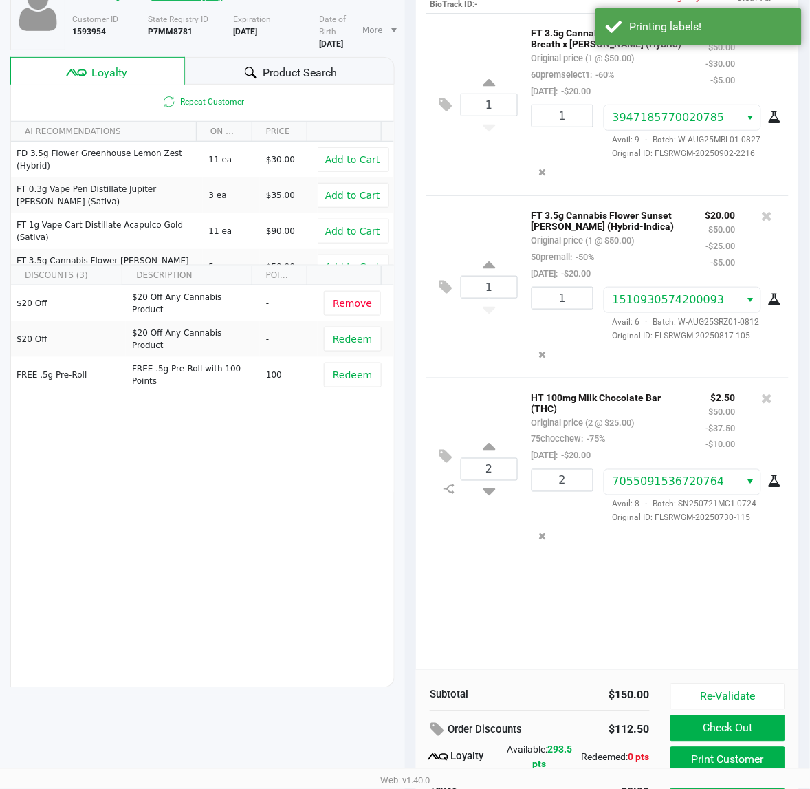
scroll to position [171, 0]
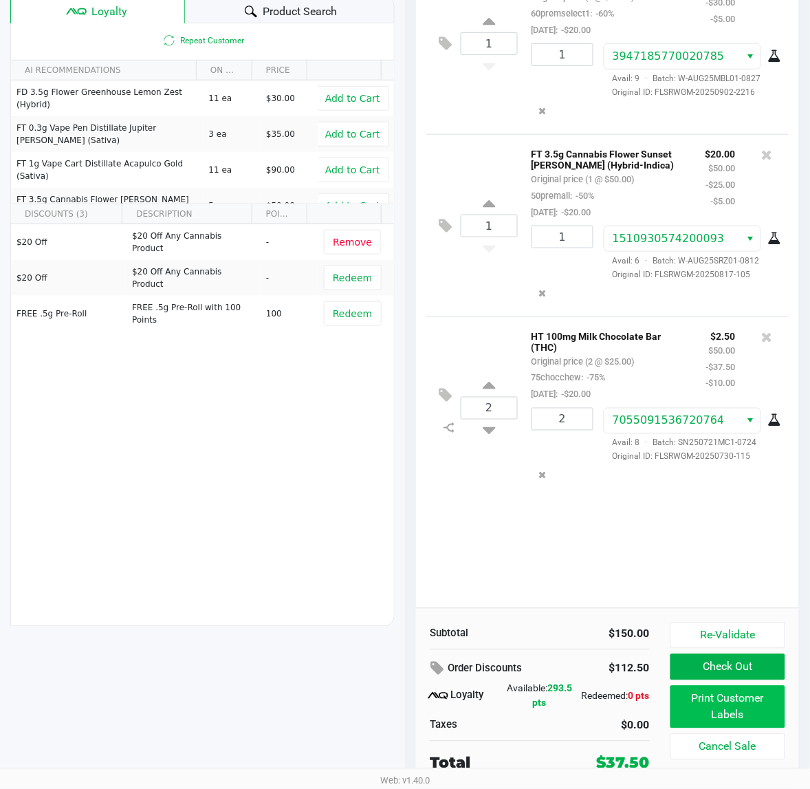
click at [699, 716] on button "Print Customer Labels" at bounding box center [727, 706] width 115 height 43
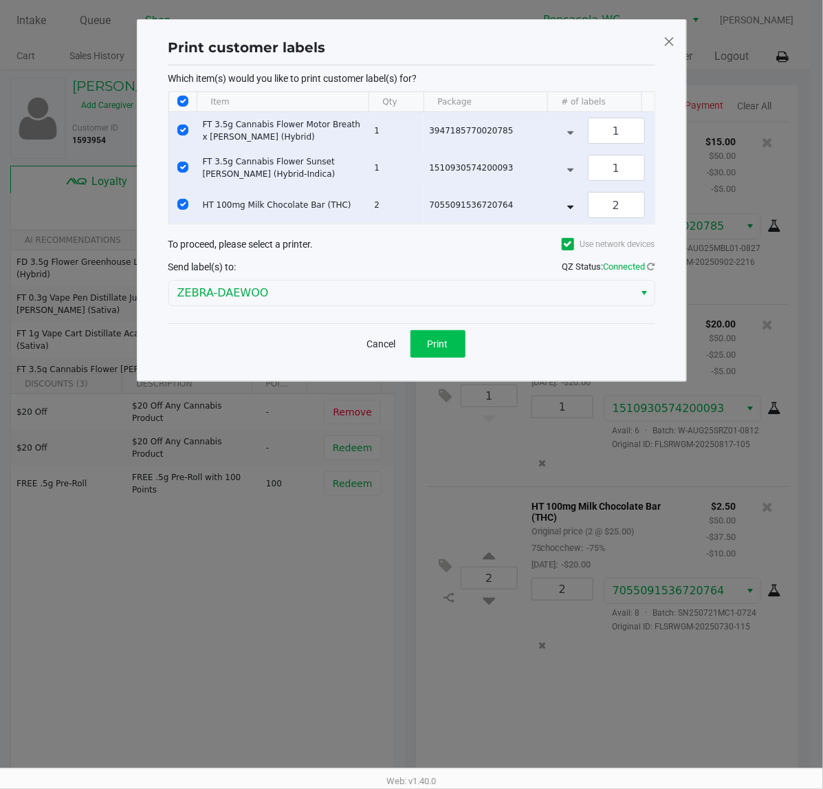
click at [430, 349] on span "Print" at bounding box center [438, 343] width 21 height 11
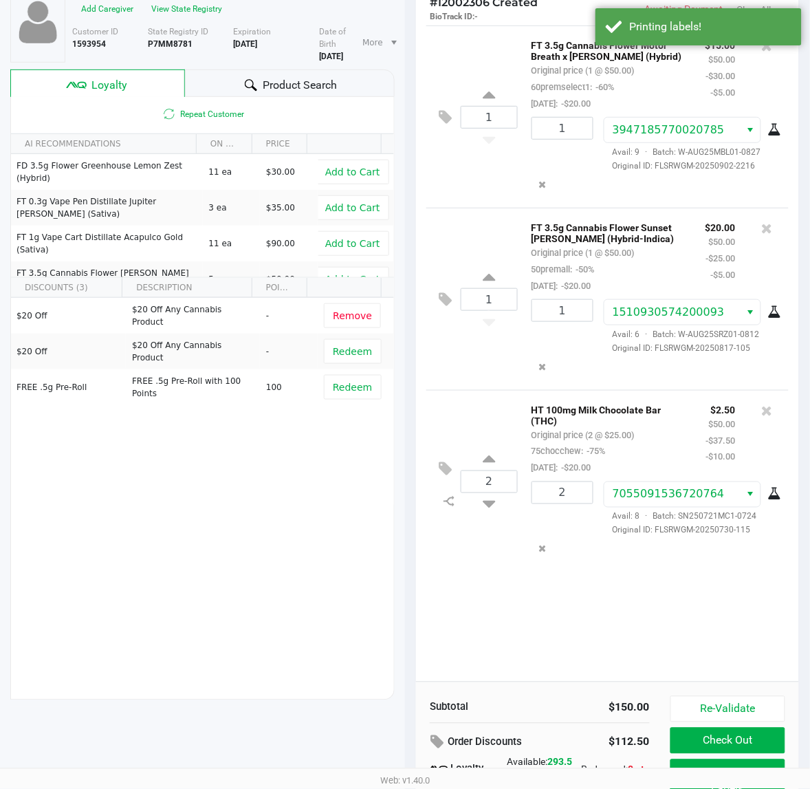
scroll to position [171, 0]
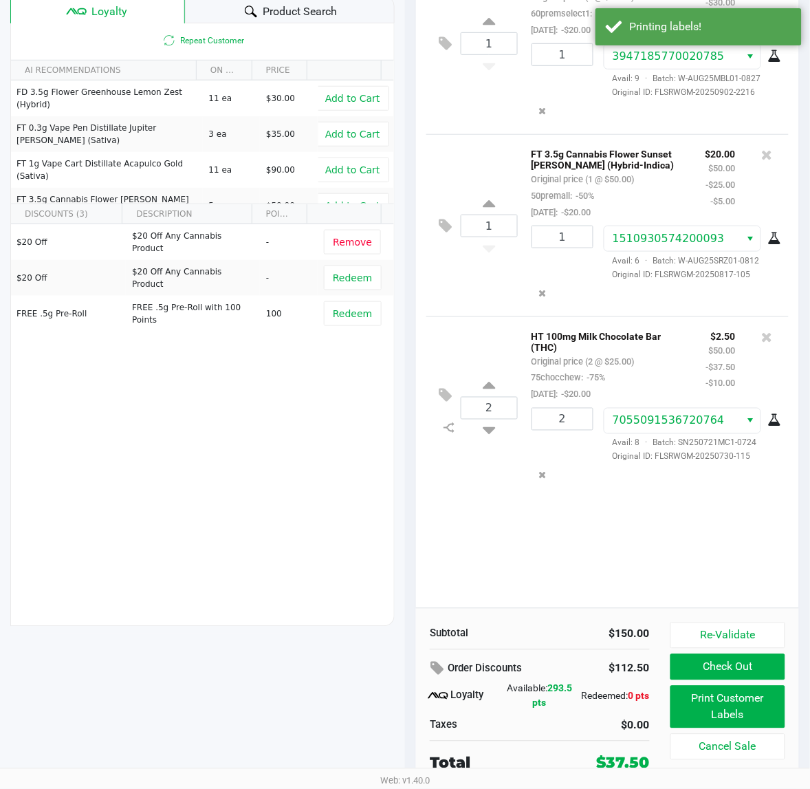
click at [727, 705] on button "Print Customer Labels" at bounding box center [727, 706] width 115 height 43
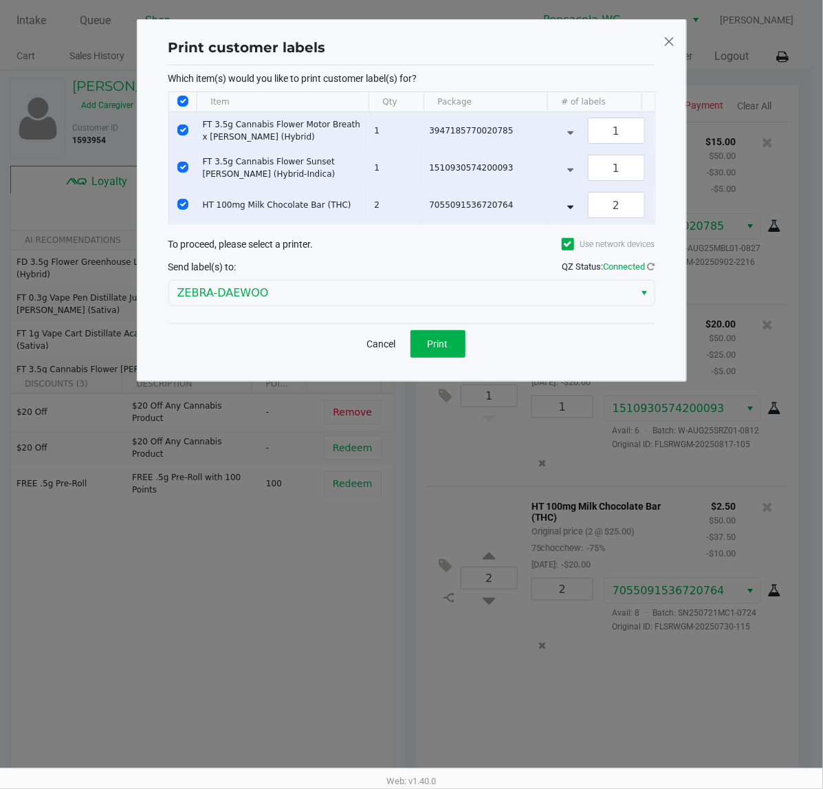
click at [180, 104] on input "Select All Rows" at bounding box center [182, 101] width 11 height 11
checkbox input "false"
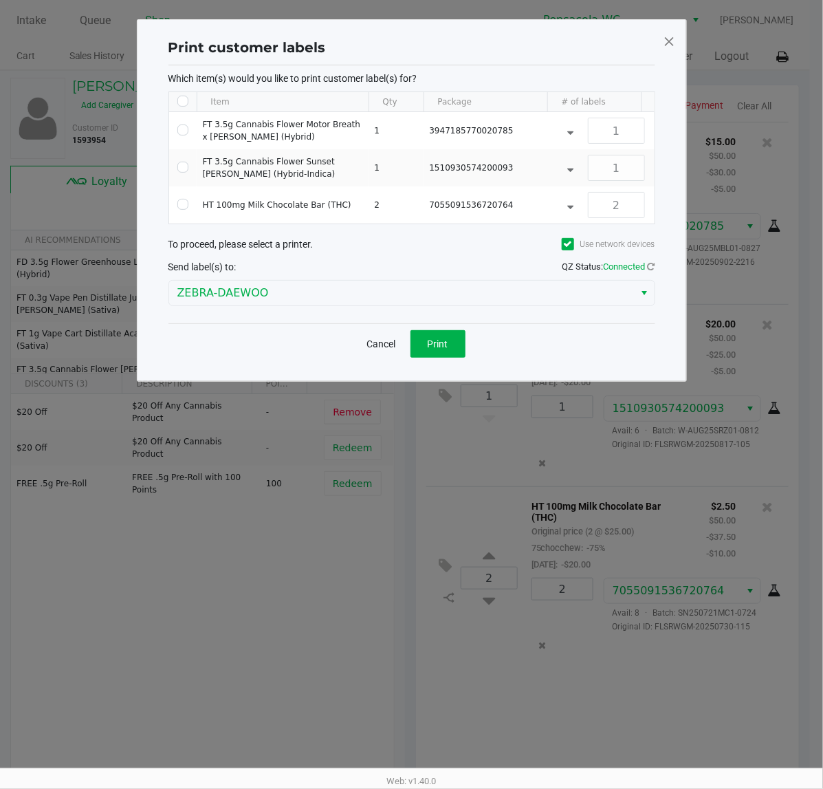
click at [181, 101] on input "Select All Rows" at bounding box center [182, 101] width 11 height 11
checkbox input "true"
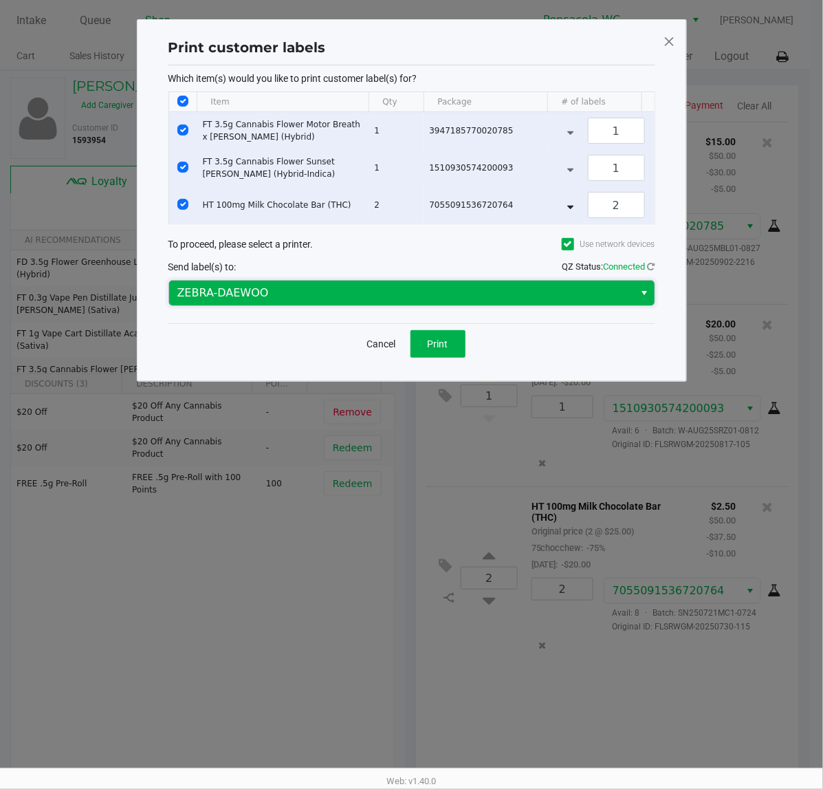
click at [283, 301] on span "ZEBRA-DAEWOO" at bounding box center [401, 293] width 449 height 17
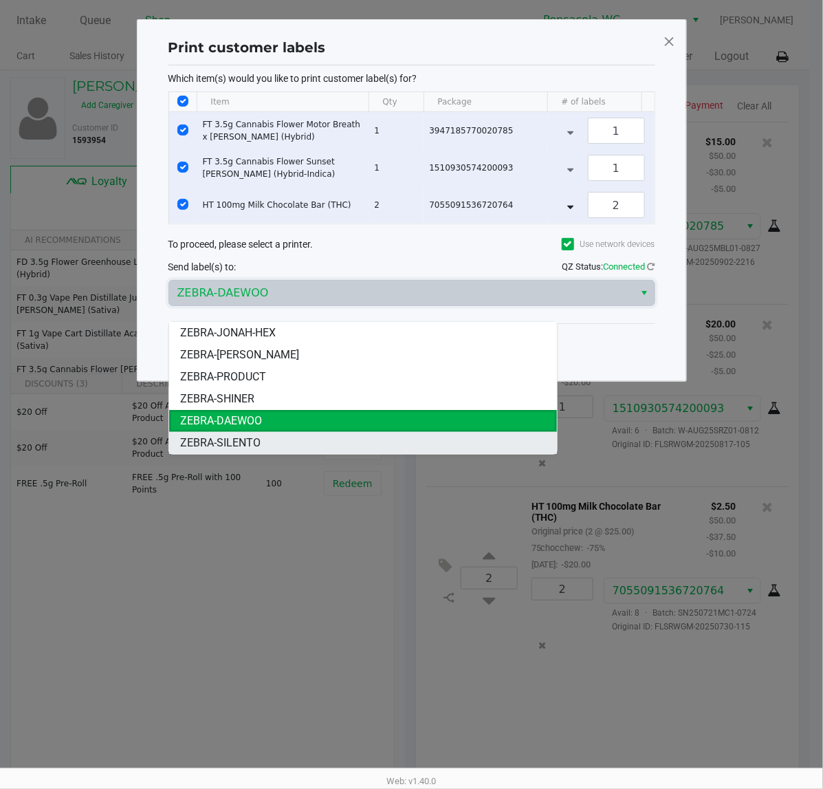
click at [263, 451] on li "ZEBRA-SILENTO" at bounding box center [363, 443] width 388 height 22
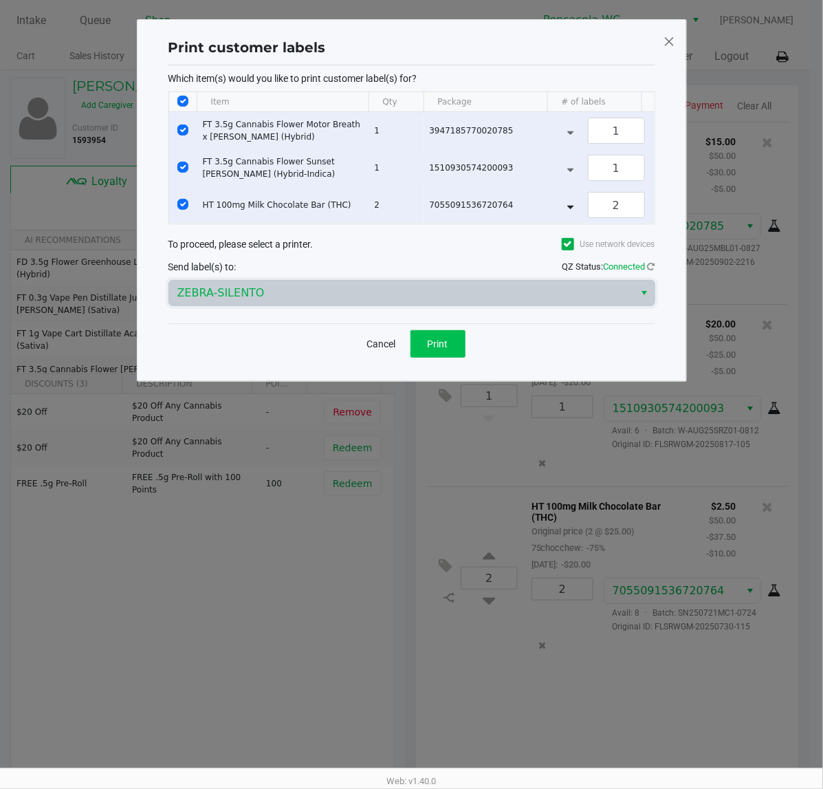
click at [444, 349] on span "Print" at bounding box center [438, 343] width 21 height 11
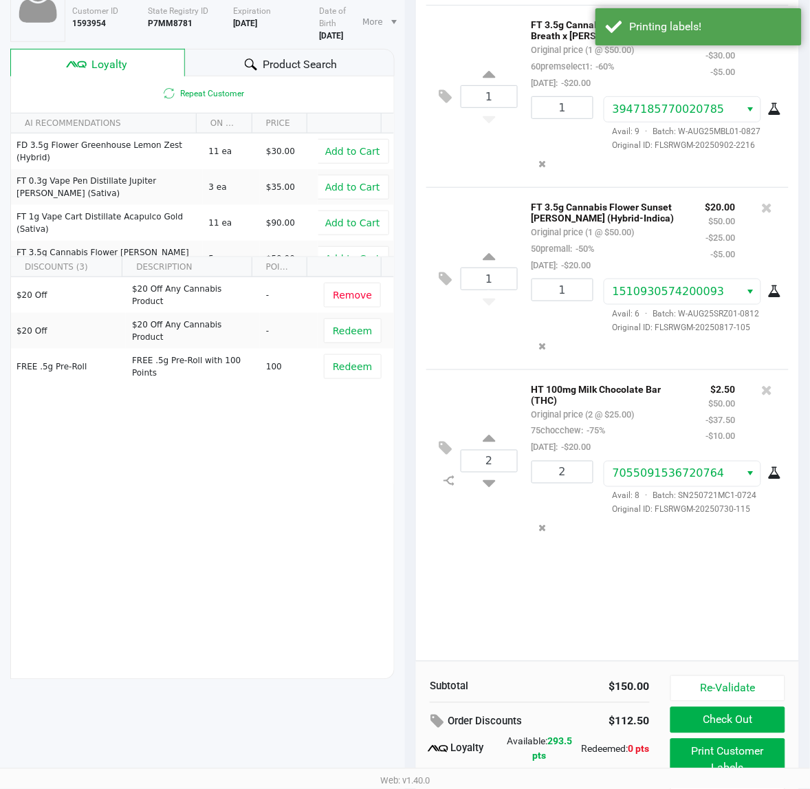
scroll to position [171, 0]
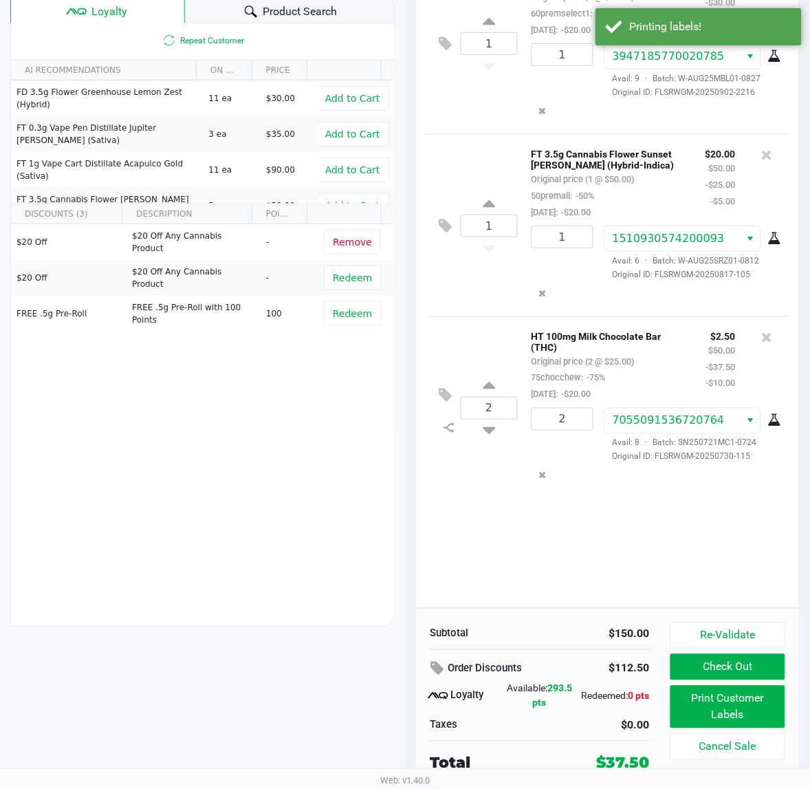
click at [748, 675] on button "Check Out" at bounding box center [727, 667] width 115 height 26
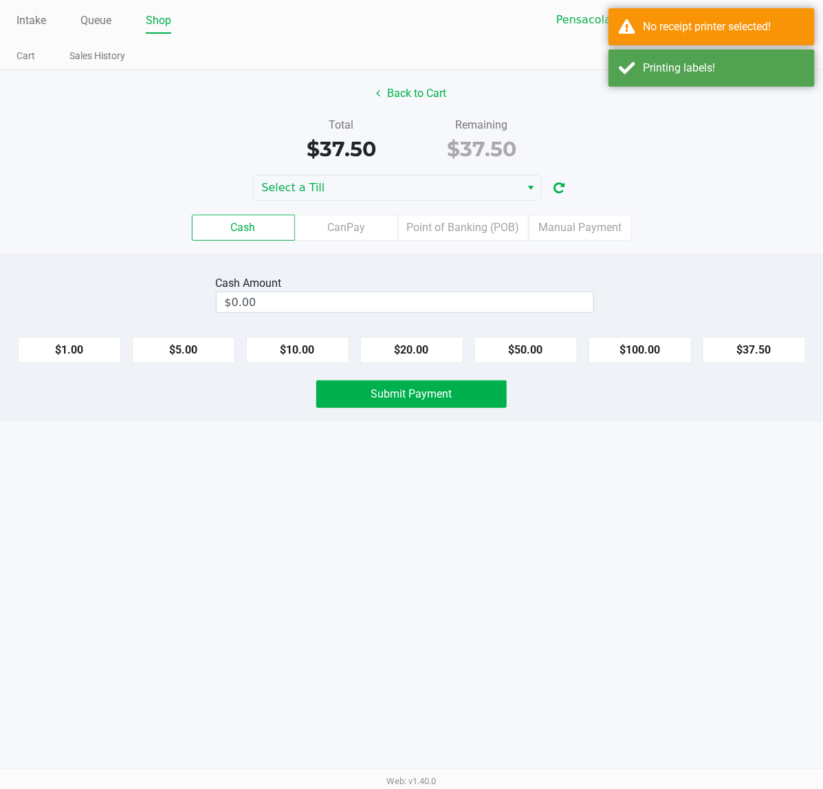
click at [695, 38] on div "No receipt printer selected!" at bounding box center [711, 26] width 206 height 37
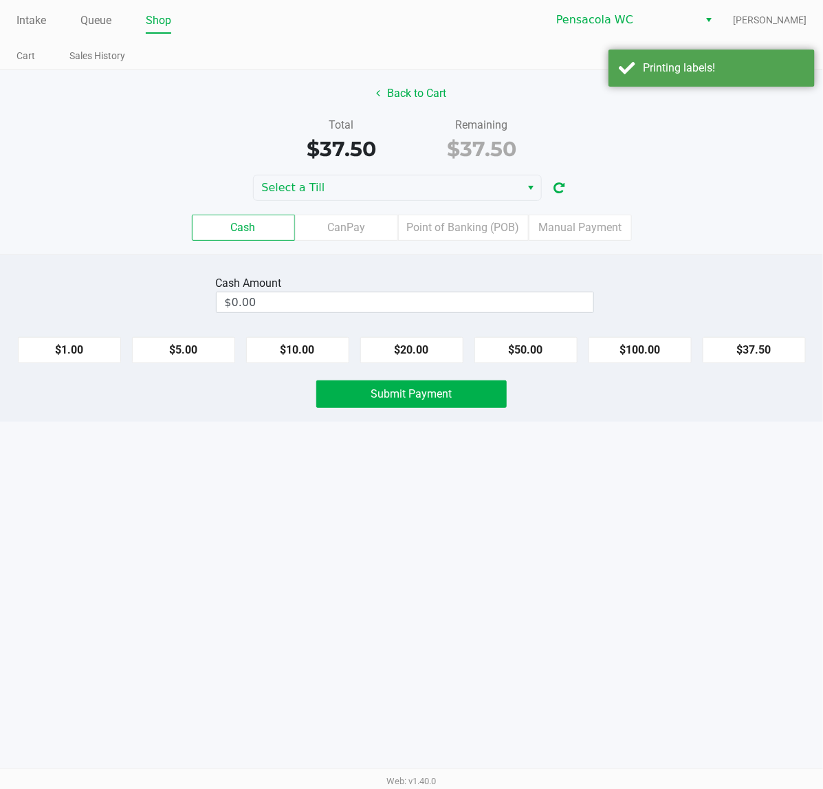
click at [681, 73] on div "Printing labels!" at bounding box center [724, 68] width 162 height 17
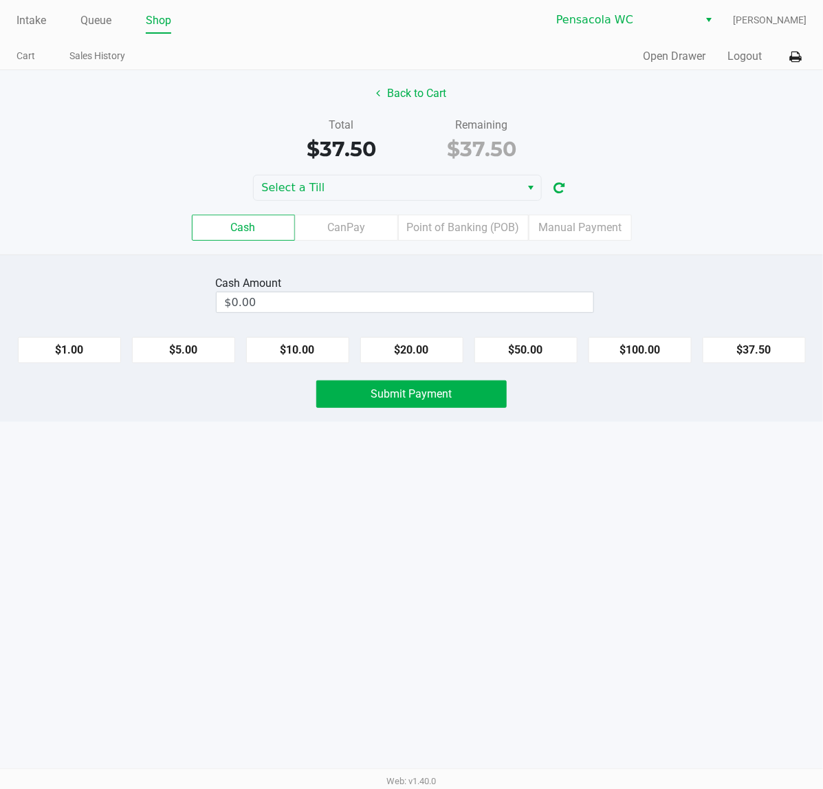
click at [795, 57] on icon at bounding box center [795, 57] width 12 height 10
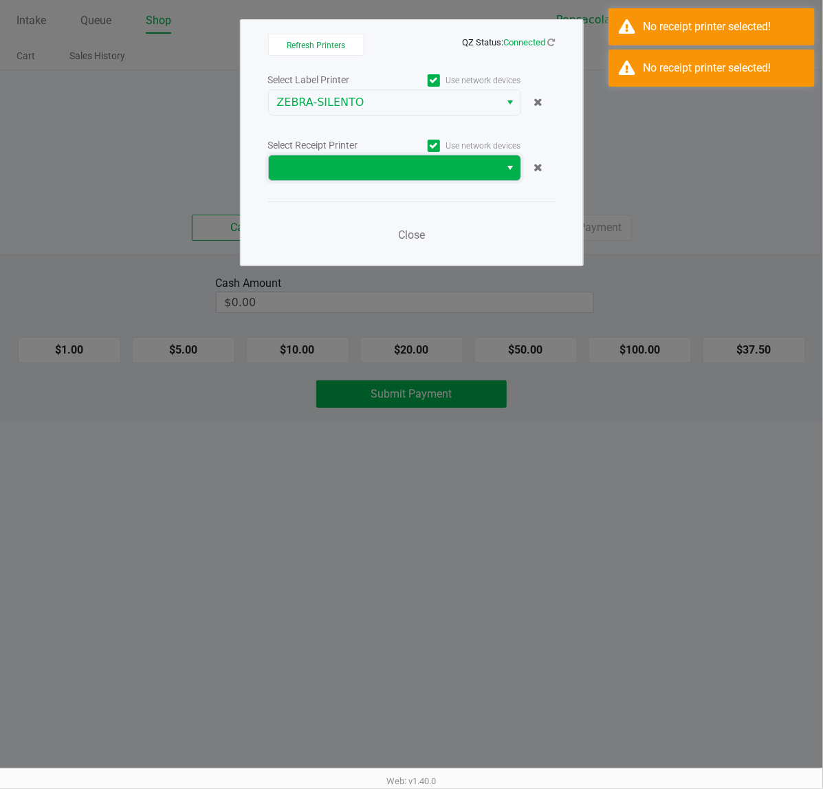
click at [466, 173] on span at bounding box center [384, 168] width 215 height 17
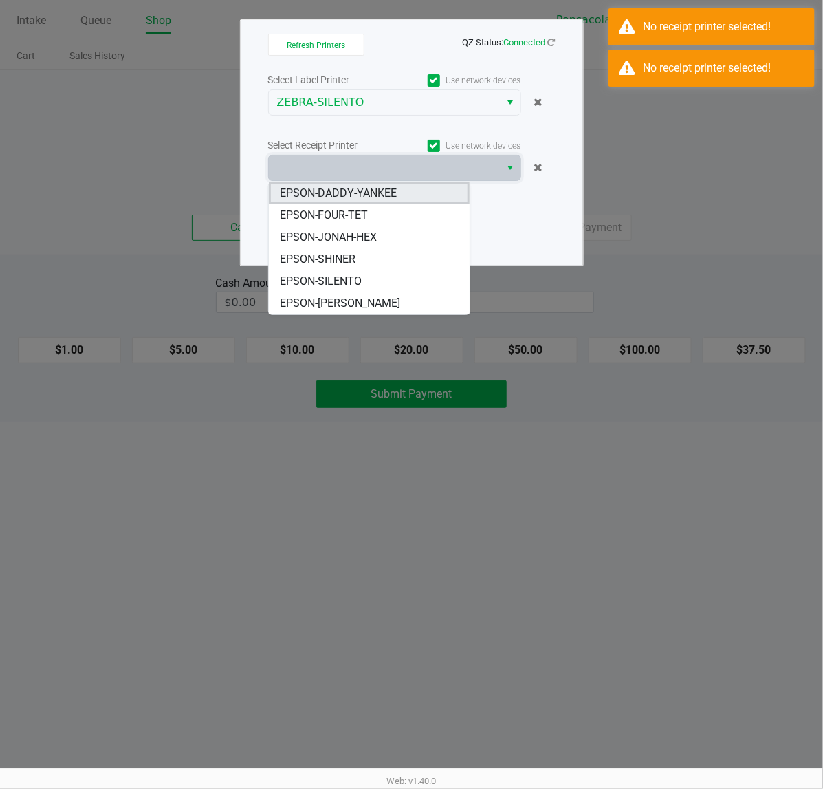
click at [391, 201] on li "EPSON-DADDY-YANKEE" at bounding box center [369, 193] width 201 height 22
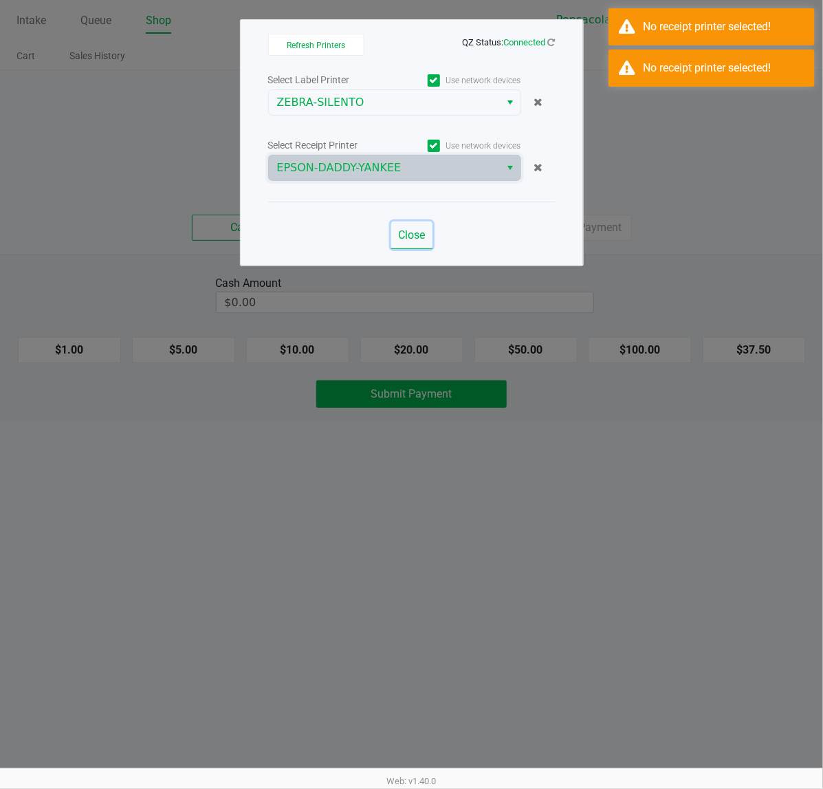
click at [407, 237] on span "Close" at bounding box center [411, 234] width 27 height 13
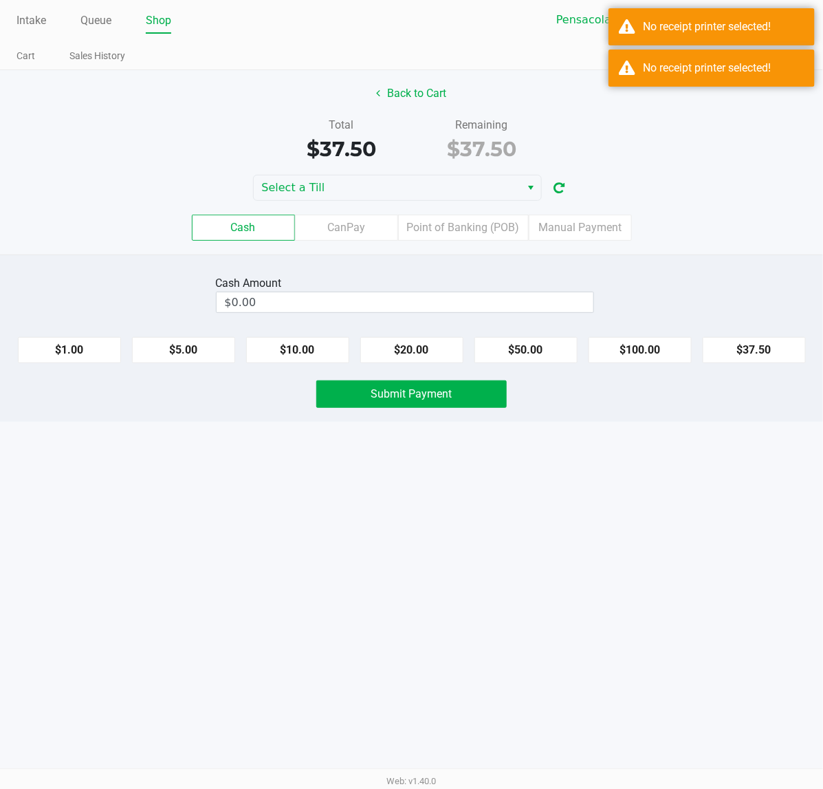
click at [437, 347] on button "$20.00" at bounding box center [411, 350] width 103 height 26
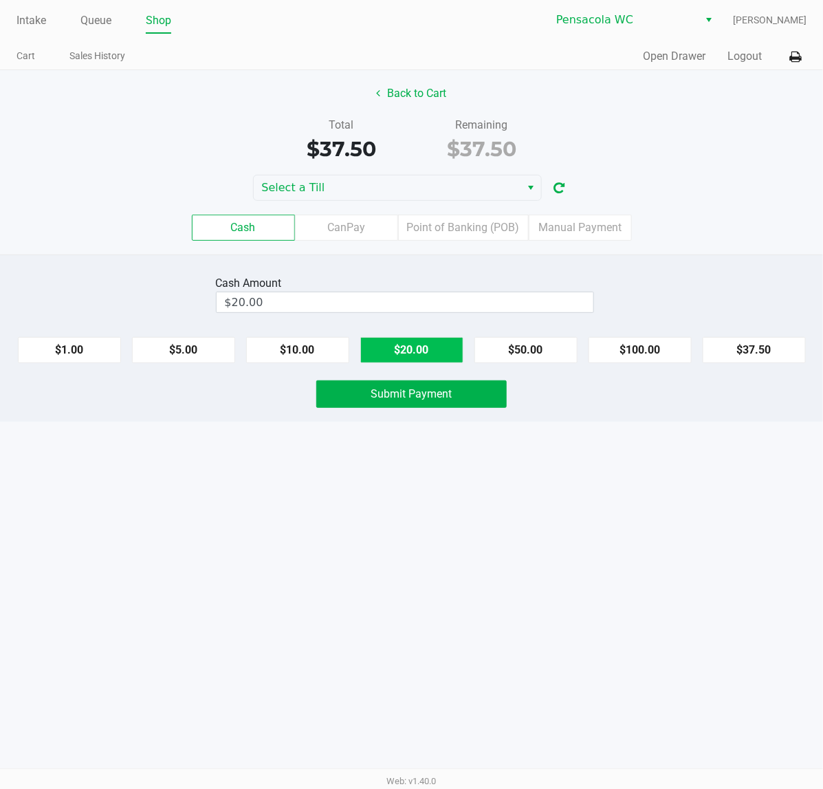
click at [434, 338] on button "$20.00" at bounding box center [411, 350] width 103 height 26
type input "$40.00"
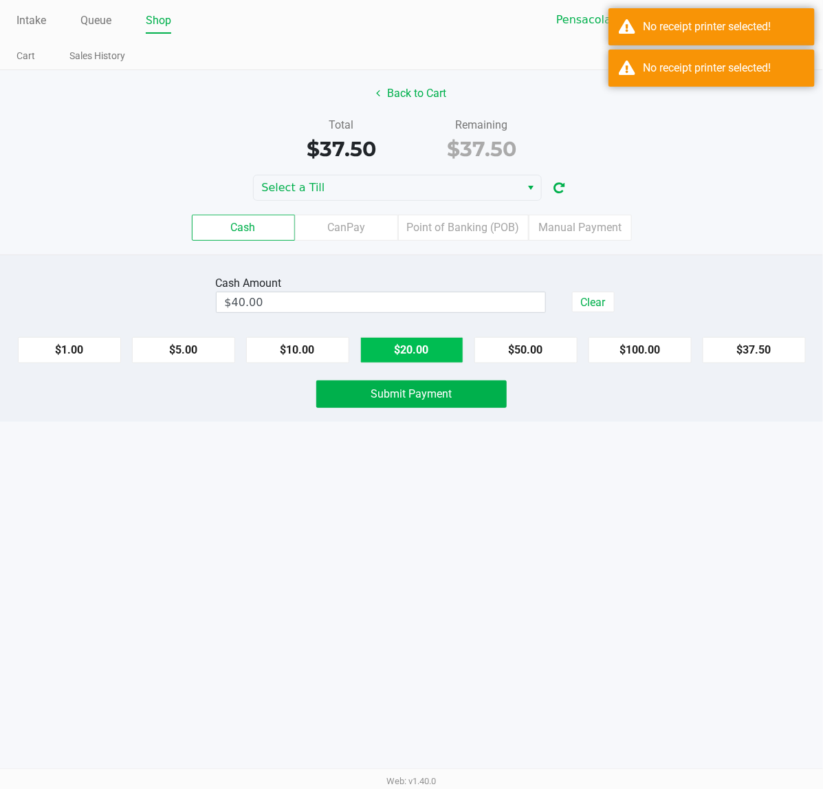
click at [397, 397] on span "Submit Payment" at bounding box center [411, 393] width 81 height 13
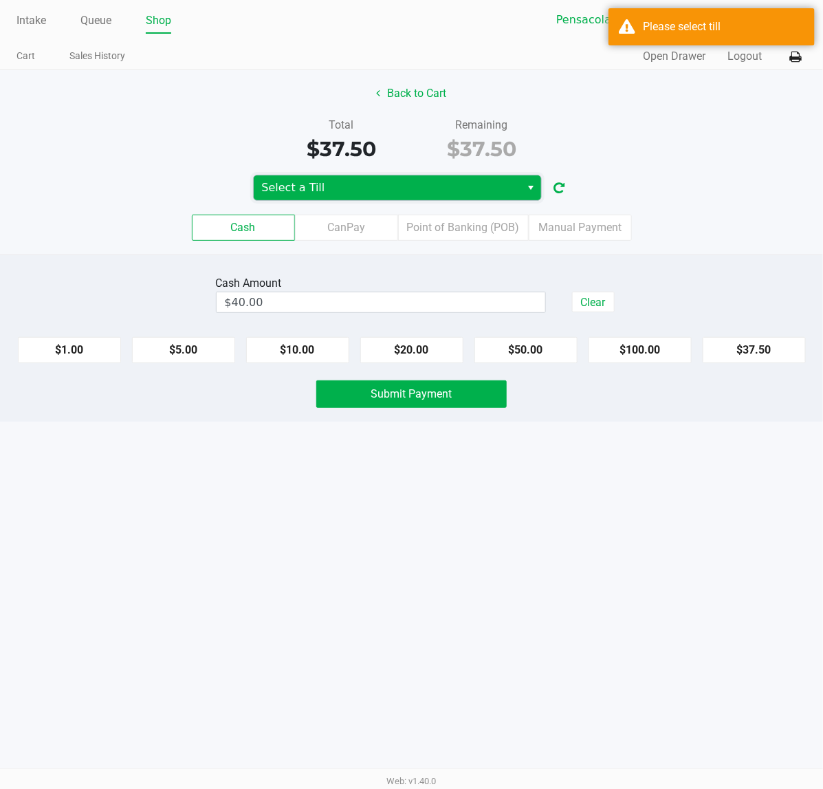
click at [499, 189] on span "Select a Till" at bounding box center [387, 187] width 251 height 17
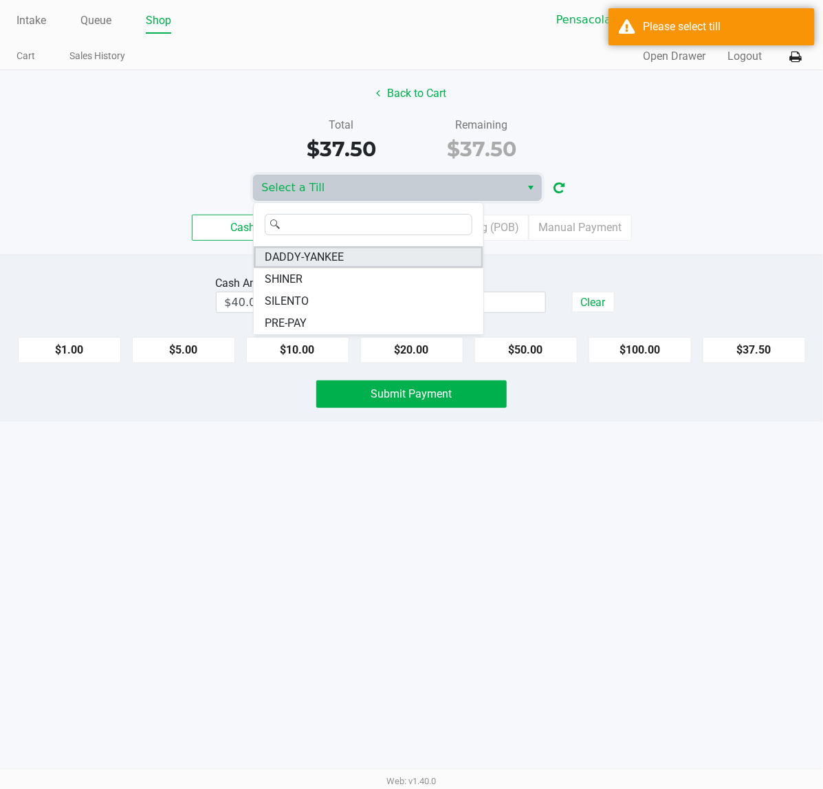
click at [342, 256] on span "DADDY-YANKEE" at bounding box center [304, 257] width 79 height 17
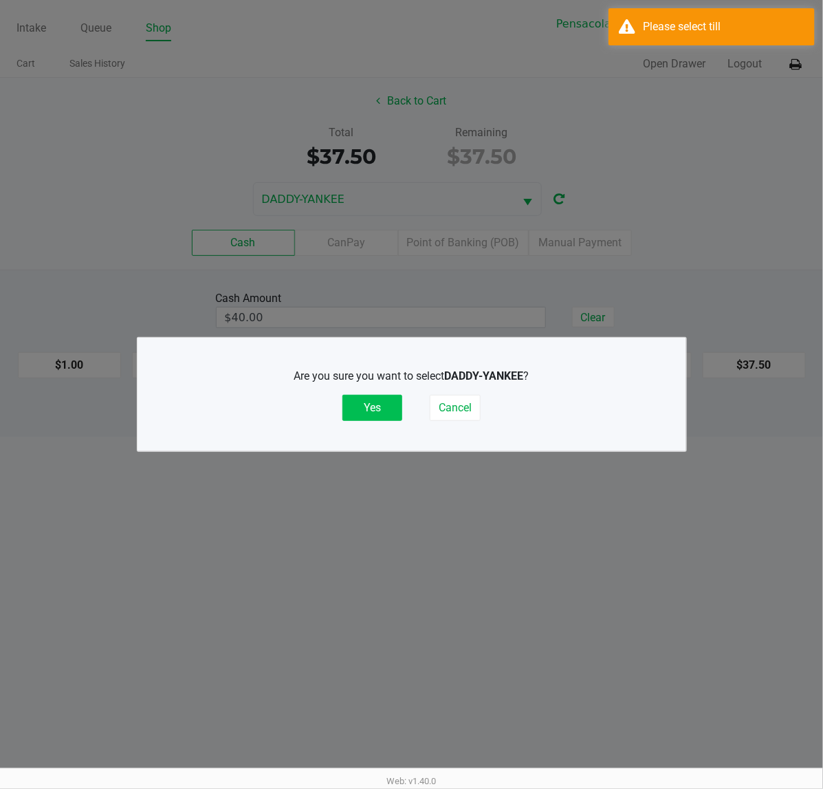
click at [371, 409] on button "Yes" at bounding box center [372, 408] width 60 height 26
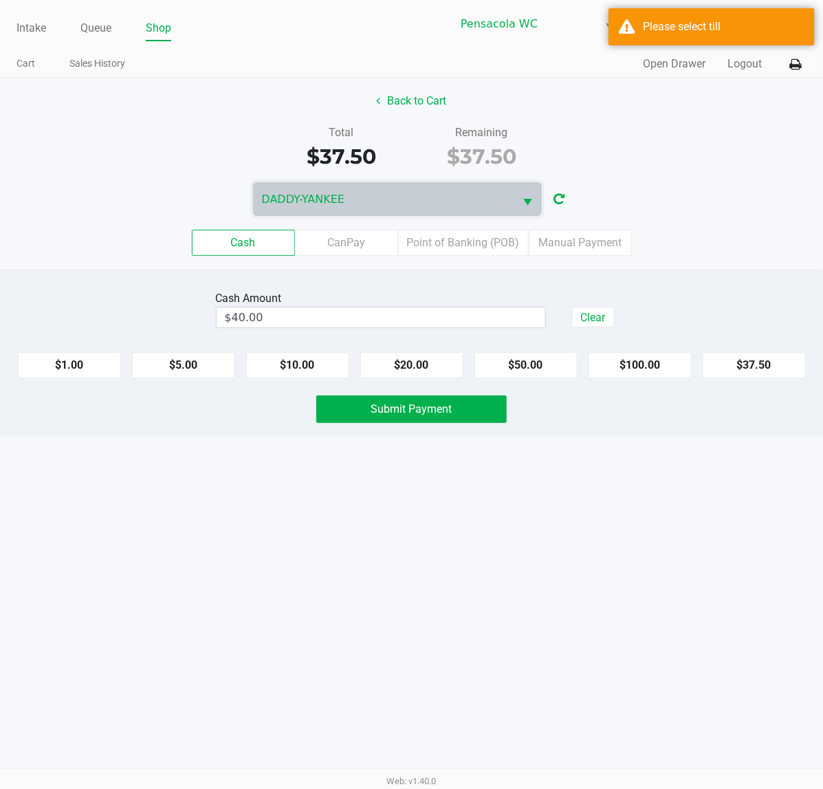
click at [393, 415] on span "Submit Payment" at bounding box center [411, 408] width 81 height 13
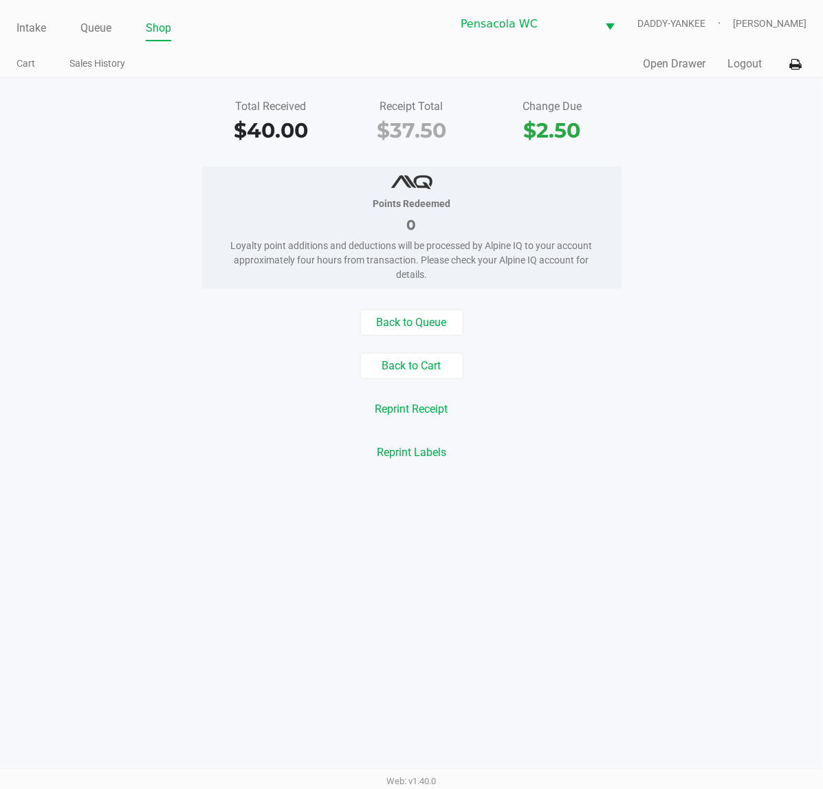
click at [802, 416] on div "Reprint Receipt" at bounding box center [412, 409] width 844 height 26
click at [414, 365] on button "Back to Cart" at bounding box center [411, 366] width 103 height 26
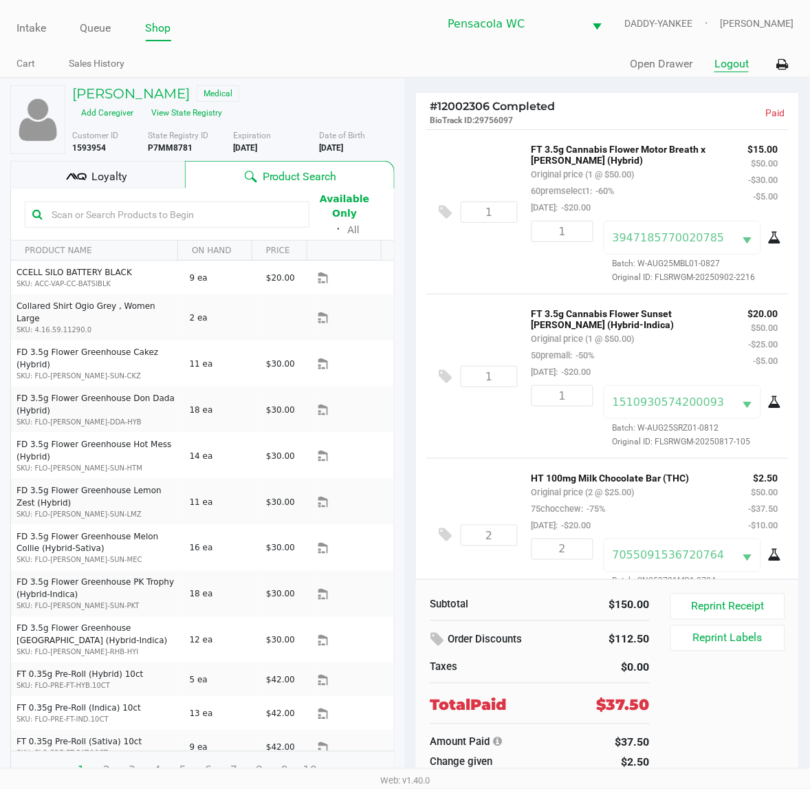
click at [741, 66] on button "Logout" at bounding box center [731, 64] width 34 height 17
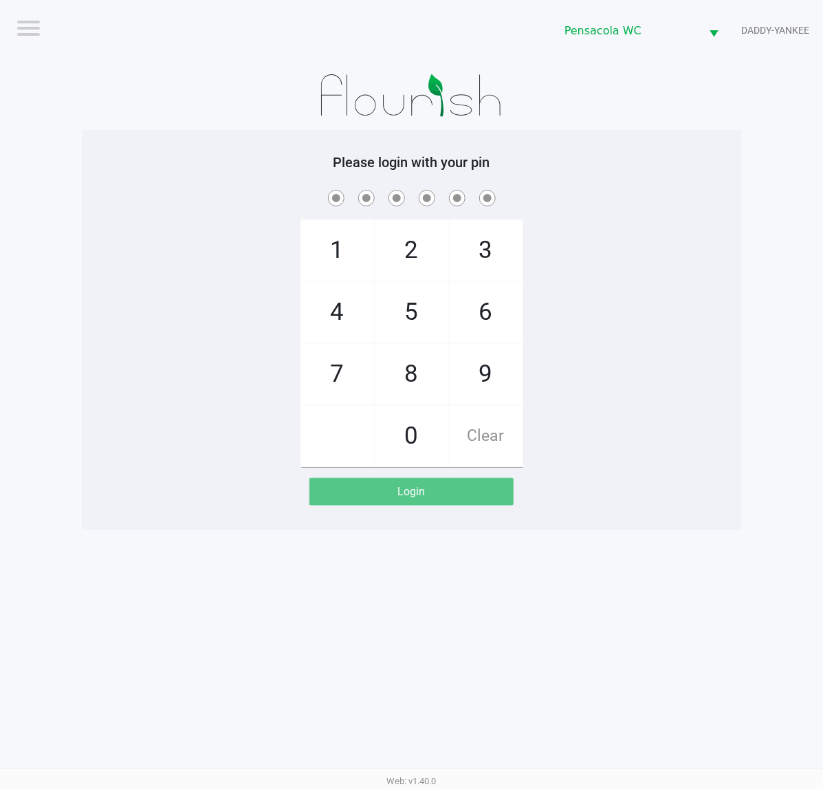
click at [710, 564] on div "Logout Pensacola WC DADDY-YANKEE Please login with your pin 1 4 7 2 5 8 0 3 6 9…" at bounding box center [411, 394] width 823 height 789
click at [740, 252] on div "1 4 7 2 5 8 0 3 6 9 Clear" at bounding box center [412, 327] width 660 height 280
checkbox input "true"
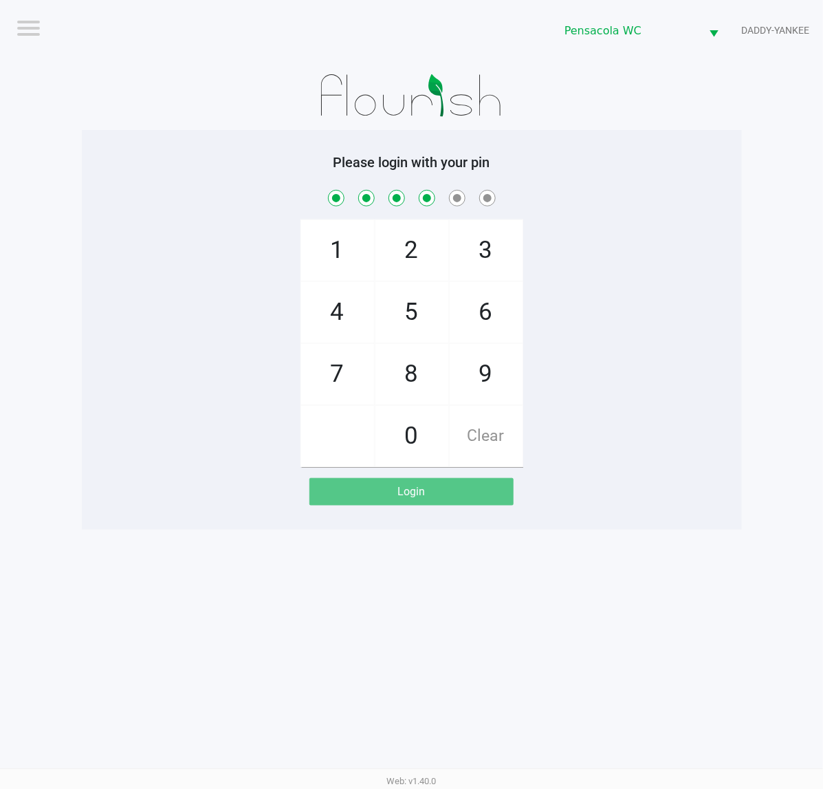
checkbox input "true"
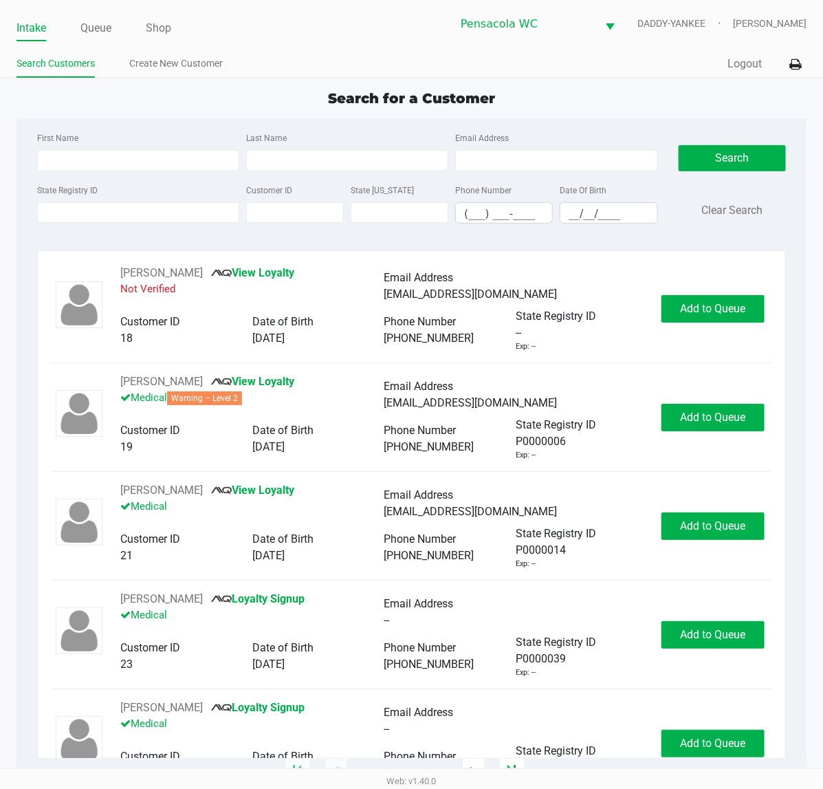
click at [630, 67] on div "Quick Sale Logout" at bounding box center [609, 64] width 395 height 25
click at [795, 64] on icon at bounding box center [795, 65] width 12 height 10
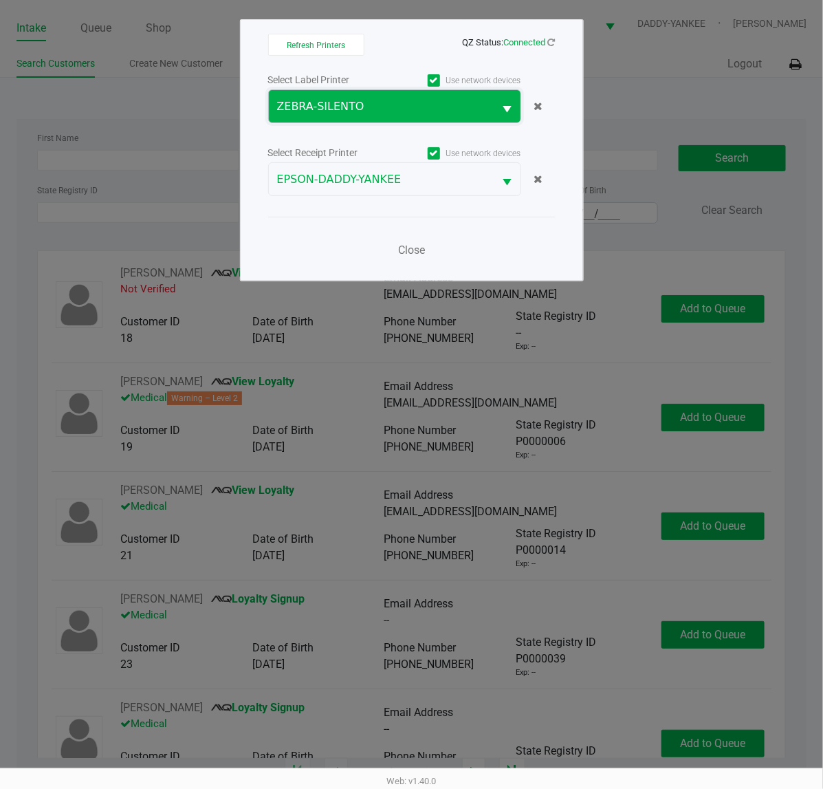
click at [476, 98] on span "ZEBRA-SILENTO" at bounding box center [381, 106] width 209 height 17
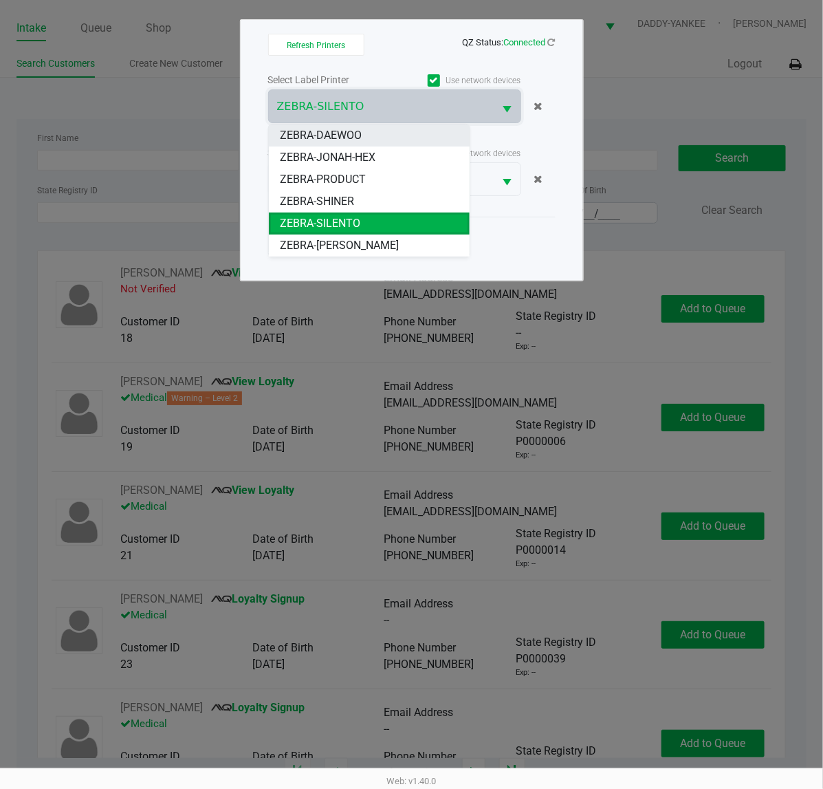
click at [379, 135] on li "ZEBRA-DAEWOO" at bounding box center [369, 135] width 201 height 22
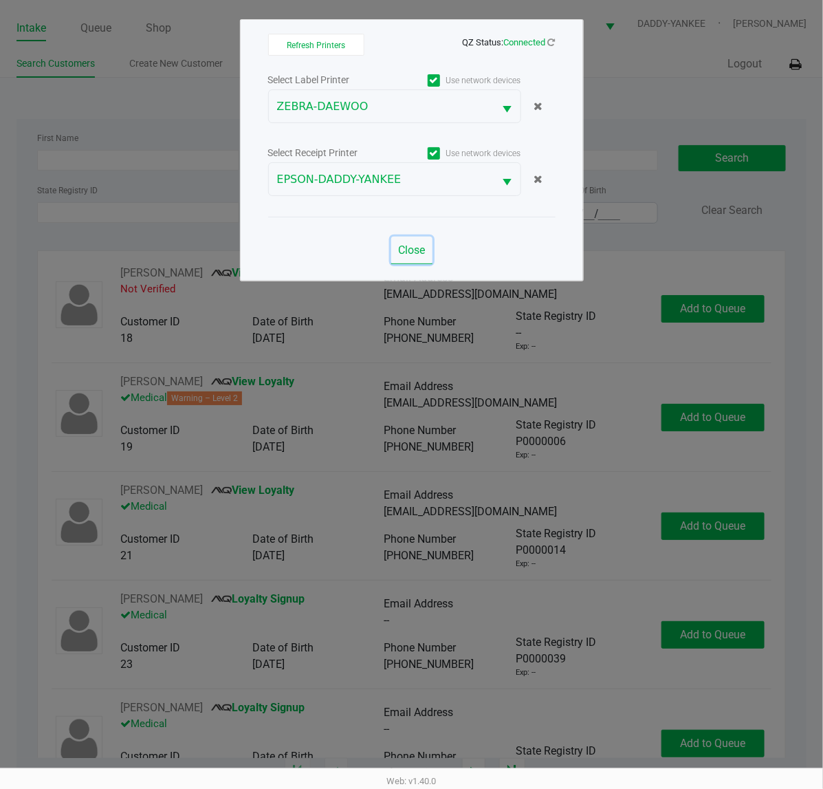
click at [416, 239] on button "Close" at bounding box center [411, 251] width 41 height 28
